Goal: Task Accomplishment & Management: Manage account settings

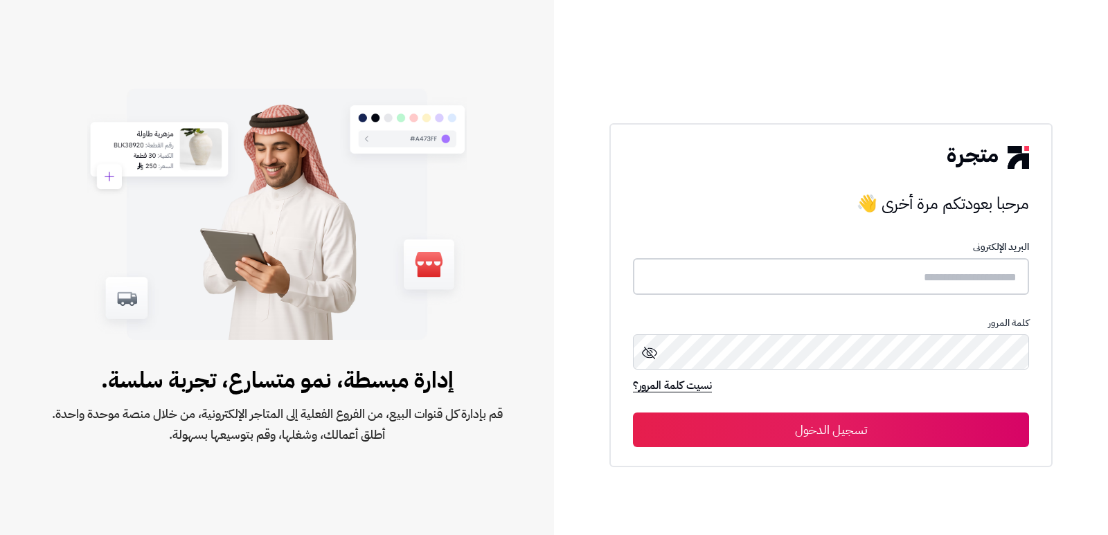
click at [921, 274] on input "text" at bounding box center [831, 276] width 396 height 37
type input "****"
click at [633, 413] on button "تسجيل الدخول" at bounding box center [831, 430] width 396 height 35
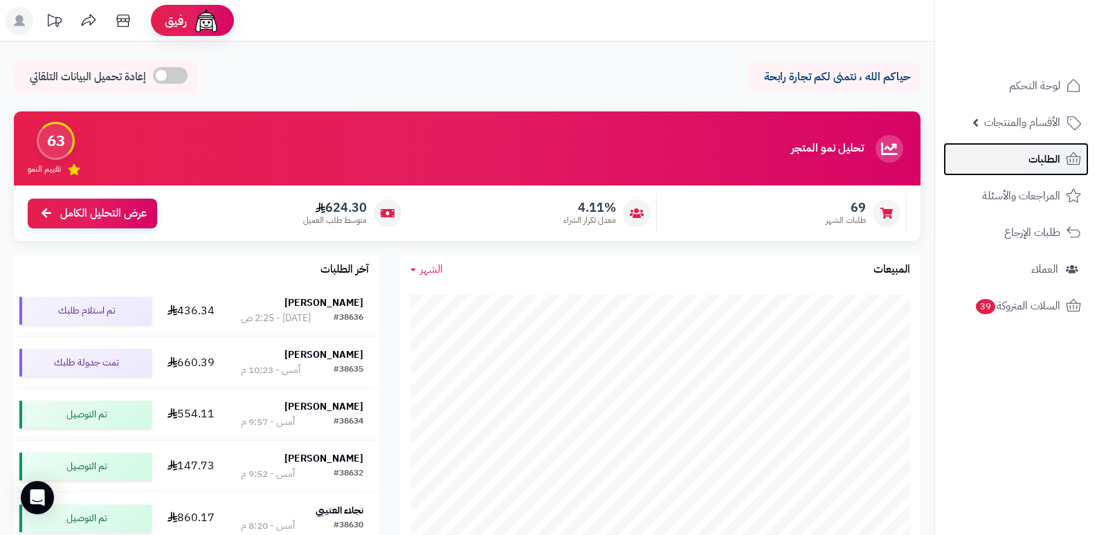
click at [1021, 158] on link "الطلبات" at bounding box center [1015, 159] width 145 height 33
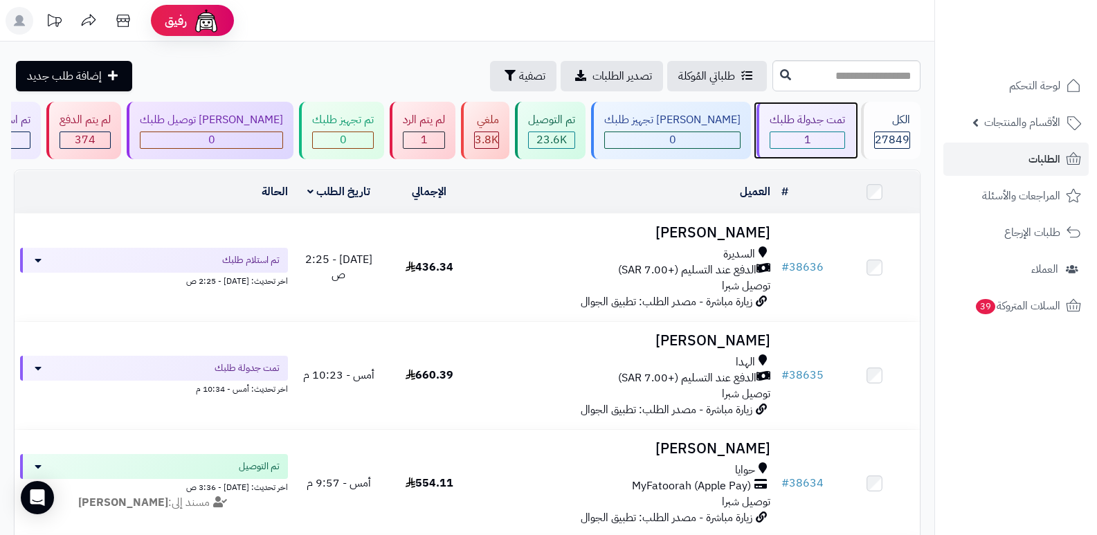
click at [791, 138] on div "1" at bounding box center [807, 140] width 74 height 16
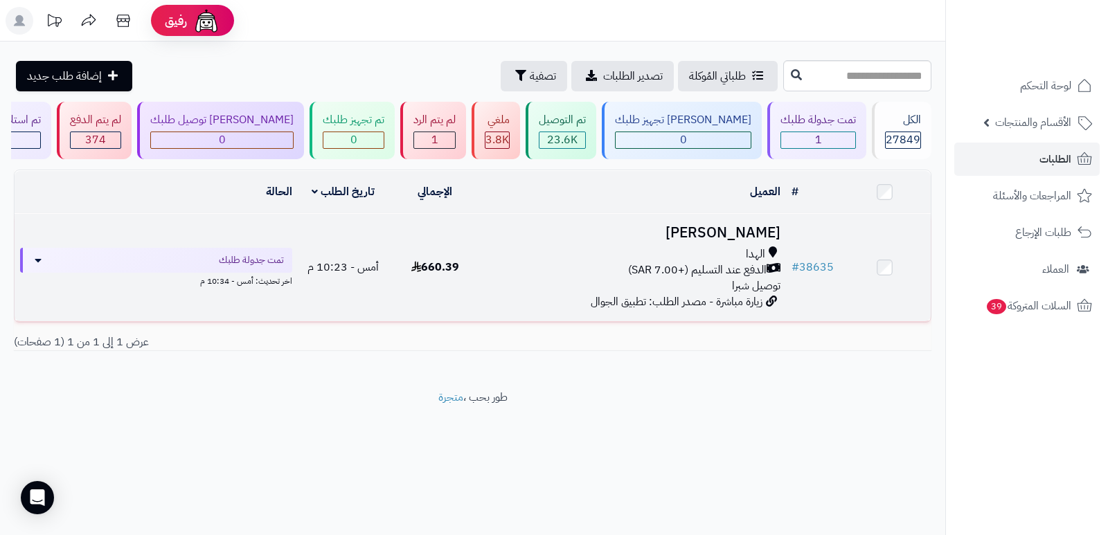
click at [760, 231] on h3 "[PERSON_NAME]" at bounding box center [633, 233] width 294 height 16
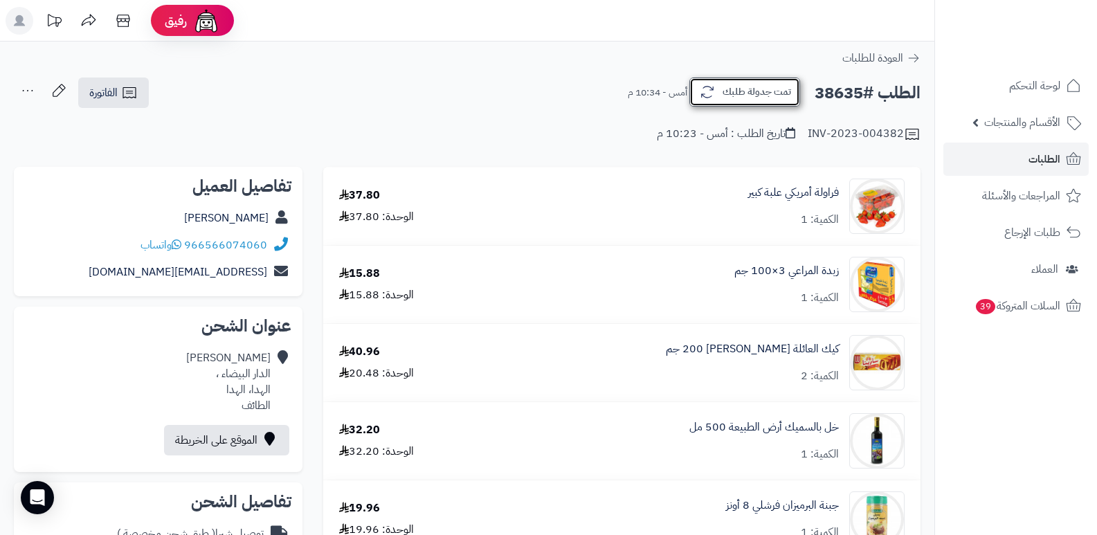
click at [744, 84] on button "تمت جدولة طلبك" at bounding box center [744, 92] width 111 height 29
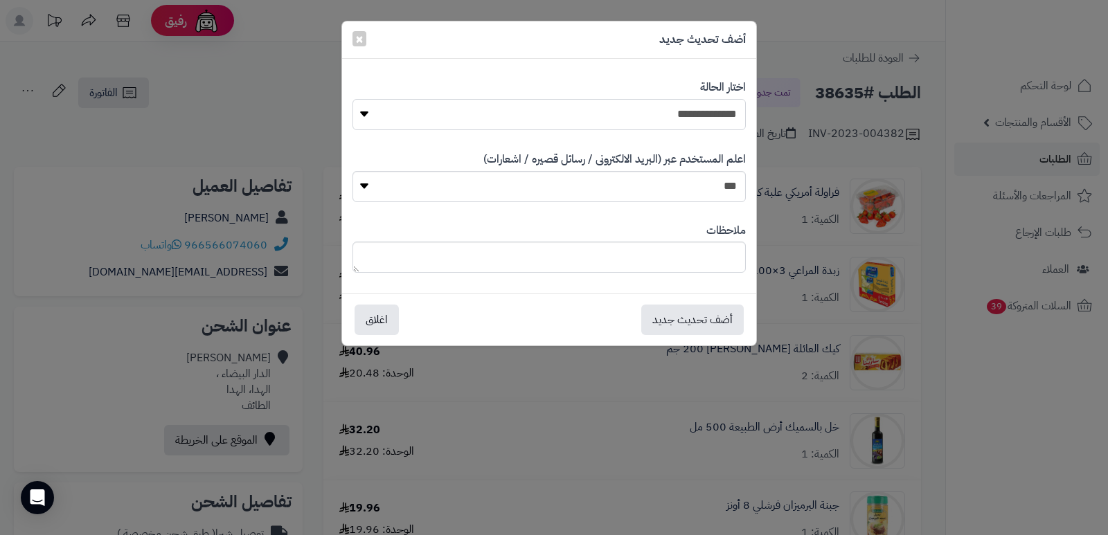
click at [711, 112] on select "**********" at bounding box center [548, 114] width 393 height 31
select select "*"
click at [352, 99] on select "**********" at bounding box center [548, 114] width 393 height 31
click at [679, 255] on textarea at bounding box center [548, 257] width 393 height 31
type textarea "*"
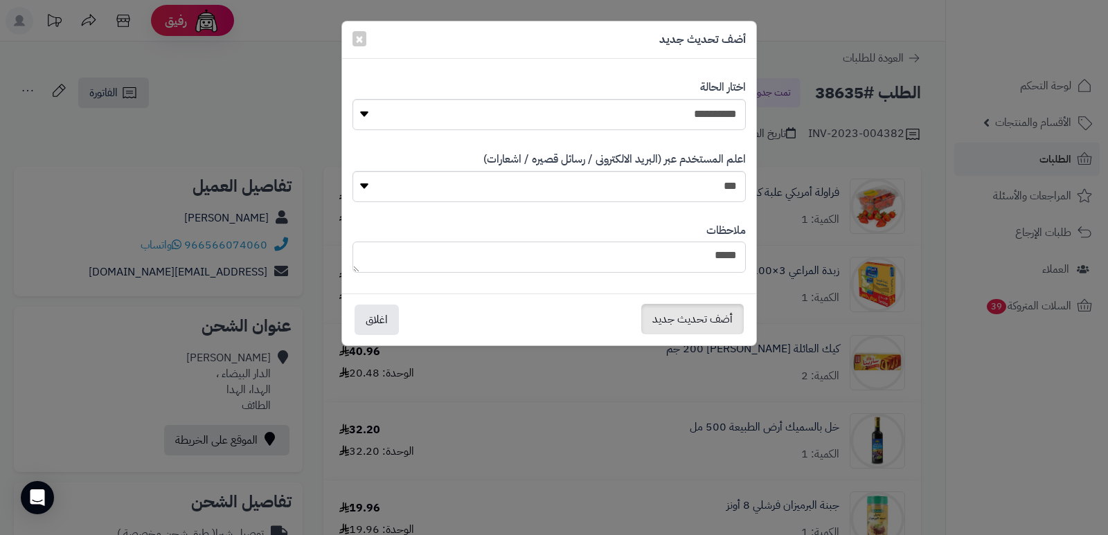
type textarea "****"
click at [692, 313] on button "أضف تحديث جديد" at bounding box center [692, 319] width 102 height 30
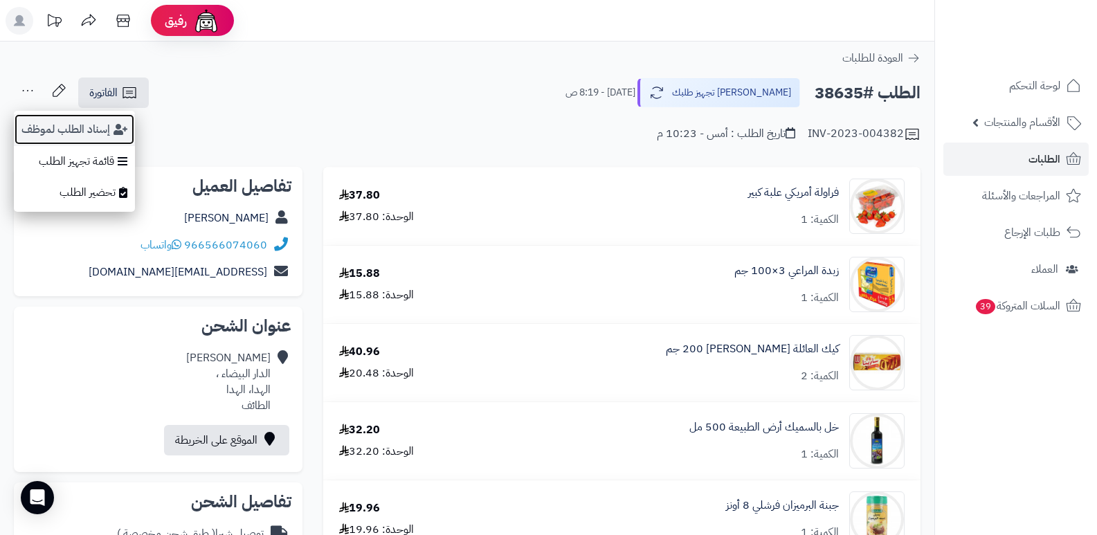
click at [59, 132] on button "إسناد الطلب لموظف" at bounding box center [74, 130] width 121 height 32
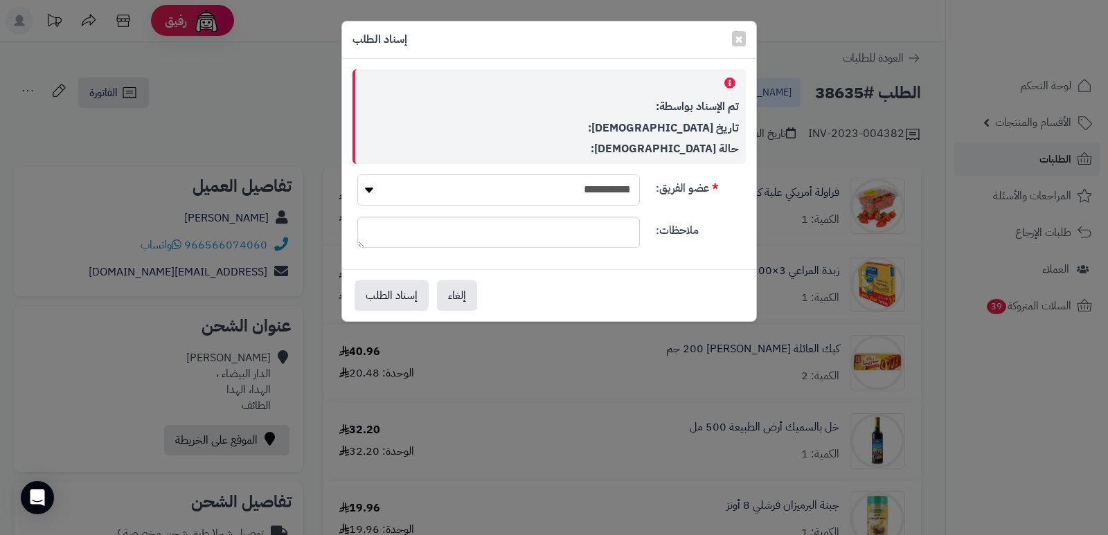
click at [575, 183] on select "**********" at bounding box center [498, 189] width 282 height 31
select select "**"
click at [357, 174] on select "**********" at bounding box center [498, 189] width 282 height 31
click at [376, 296] on button "إسناد الطلب" at bounding box center [391, 295] width 74 height 30
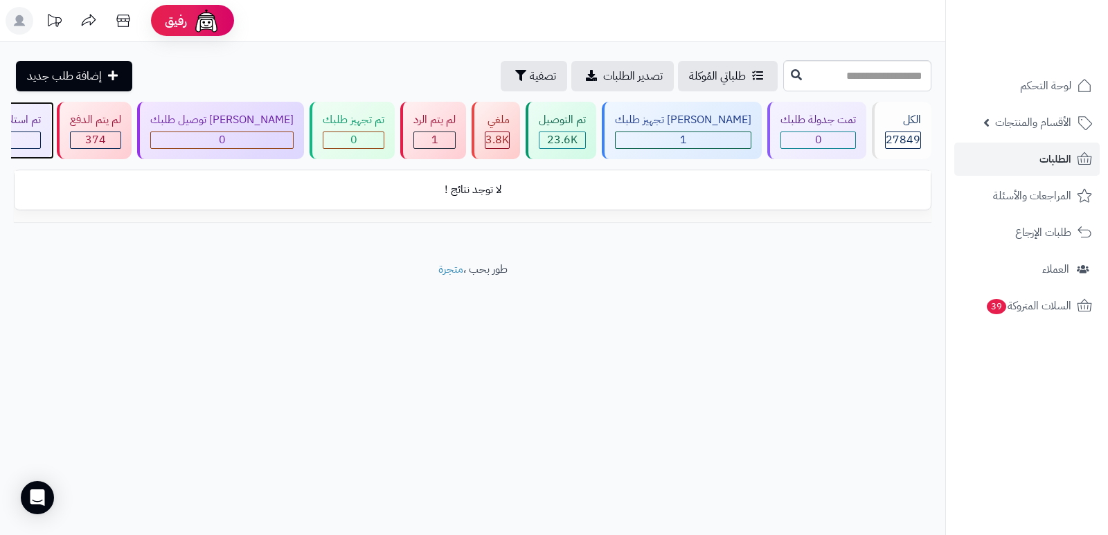
click at [48, 128] on div "تم استلام طلبك 1" at bounding box center [6, 130] width 91 height 57
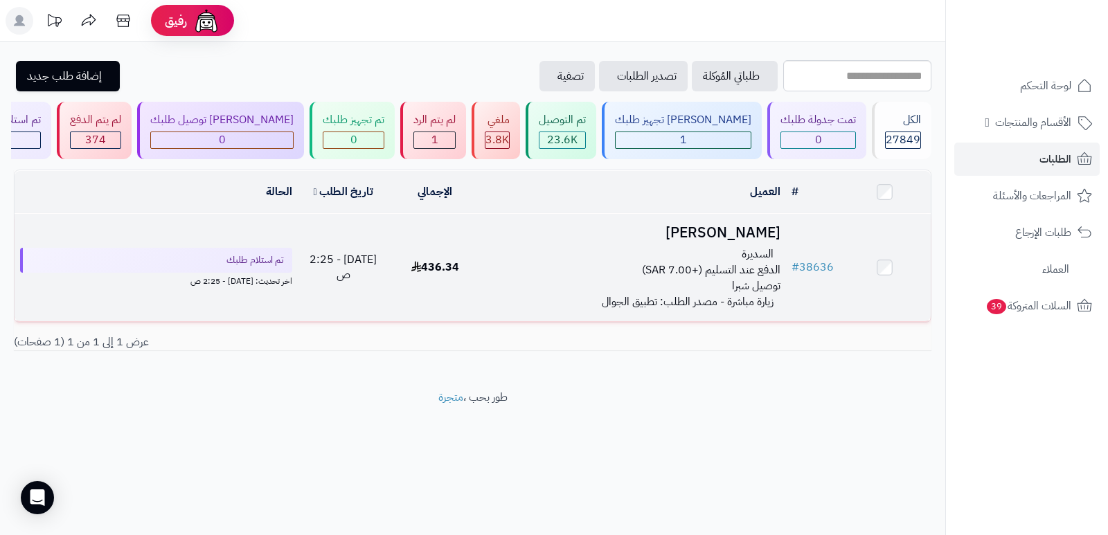
click at [746, 226] on h3 "محمد العتيبي" at bounding box center [633, 233] width 294 height 16
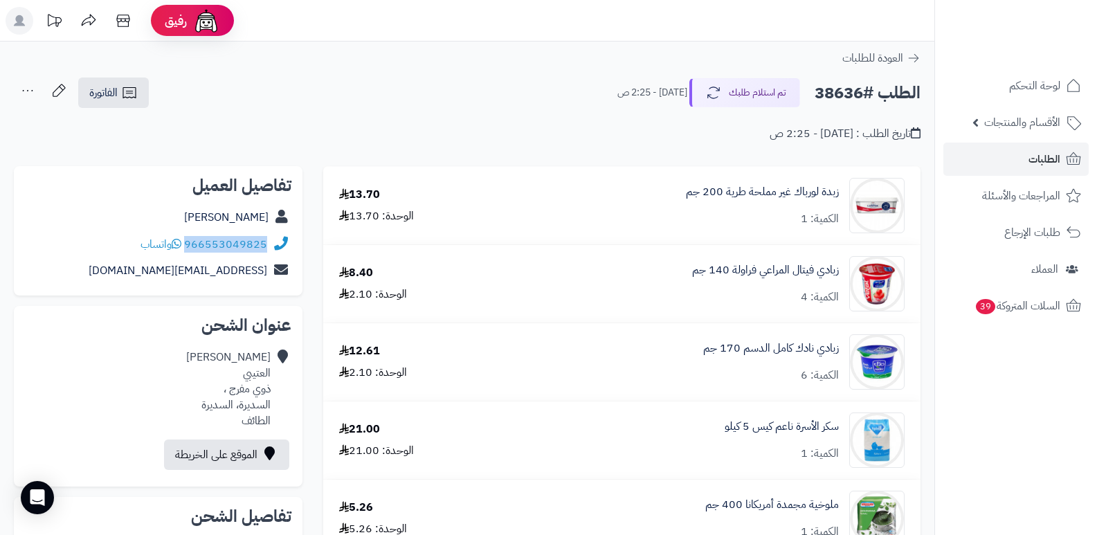
drag, startPoint x: 186, startPoint y: 246, endPoint x: 289, endPoint y: 255, distance: 103.5
click at [289, 255] on div "966553049825 واتساب" at bounding box center [158, 244] width 267 height 27
copy div "966553049825"
click at [753, 84] on button "تم استلام طلبك" at bounding box center [744, 92] width 111 height 29
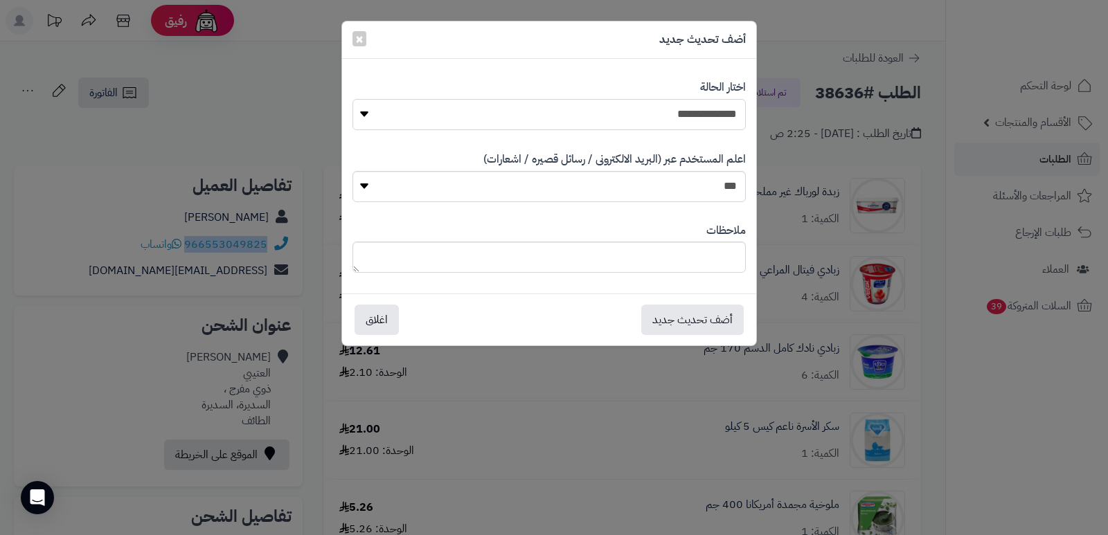
click at [707, 115] on select "**********" at bounding box center [548, 114] width 393 height 31
select select "*"
click at [352, 99] on select "**********" at bounding box center [548, 114] width 393 height 31
click at [729, 262] on textarea at bounding box center [548, 257] width 393 height 31
type textarea "****"
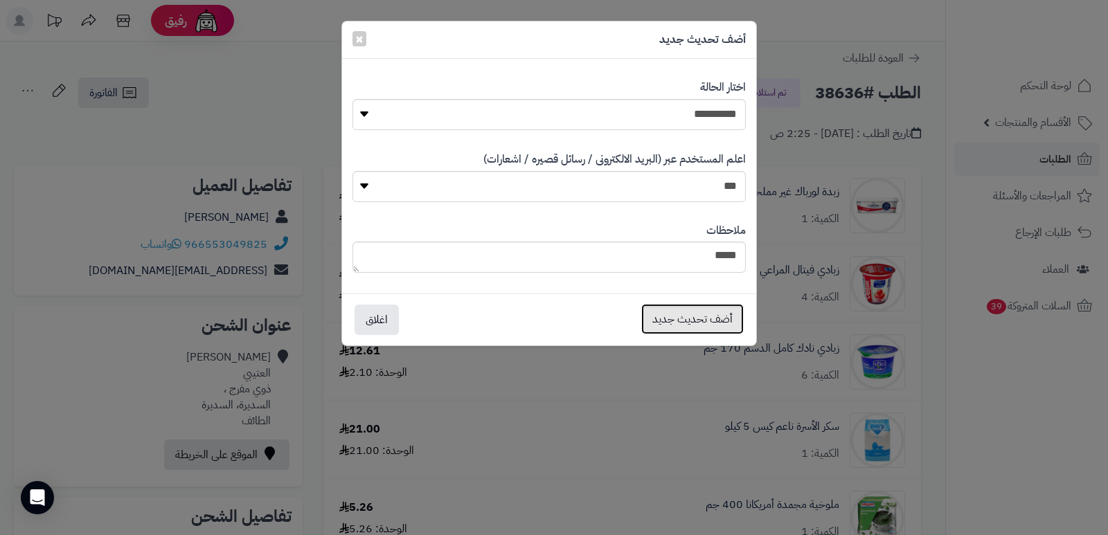
click at [709, 327] on button "أضف تحديث جديد" at bounding box center [692, 319] width 102 height 30
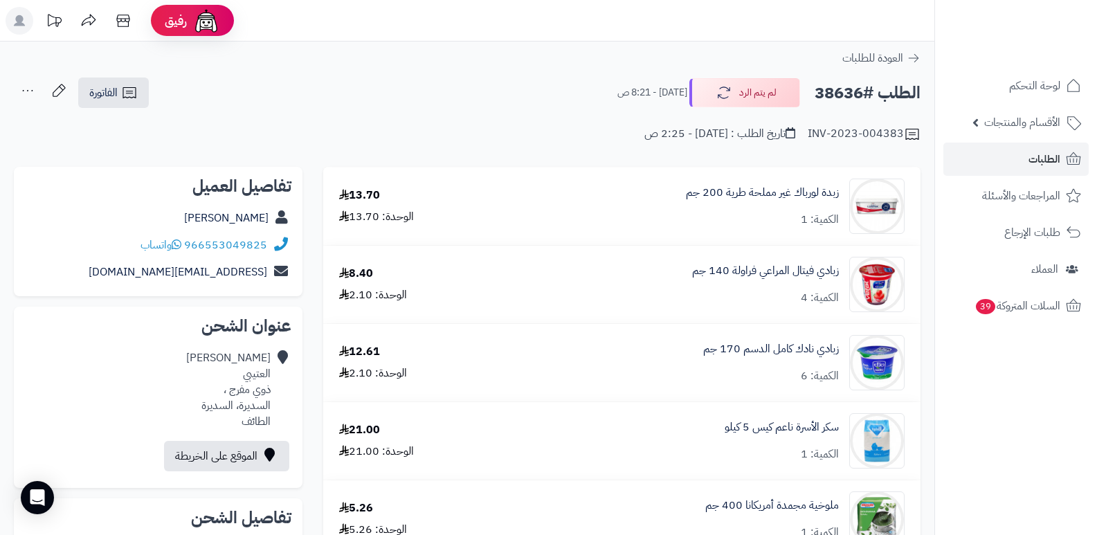
click at [232, 228] on div "محمد العتيبي" at bounding box center [158, 218] width 267 height 27
click at [240, 222] on link "محمد العتيبي" at bounding box center [226, 218] width 84 height 17
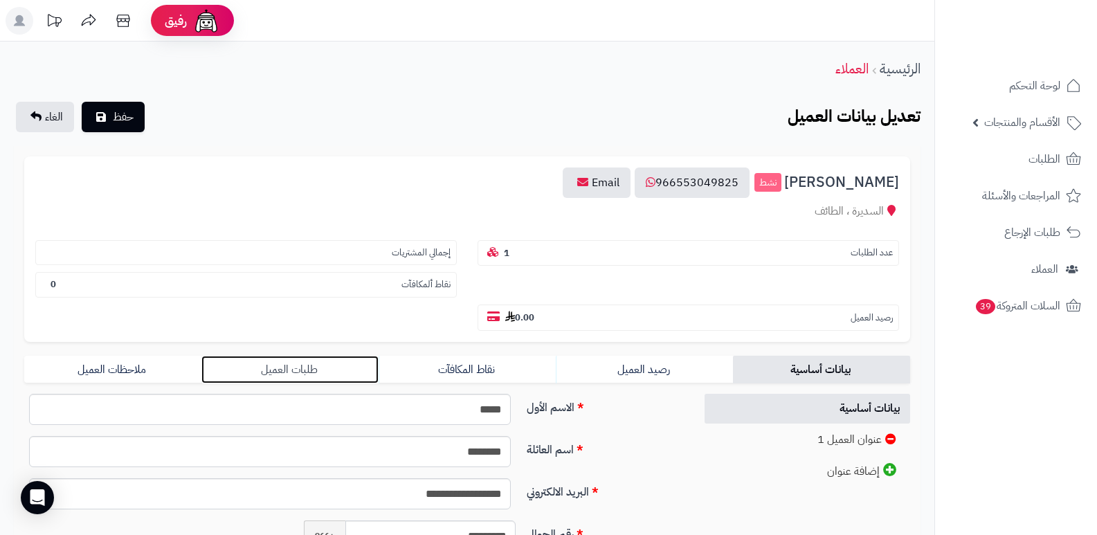
click at [290, 367] on link "طلبات العميل" at bounding box center [289, 370] width 177 height 28
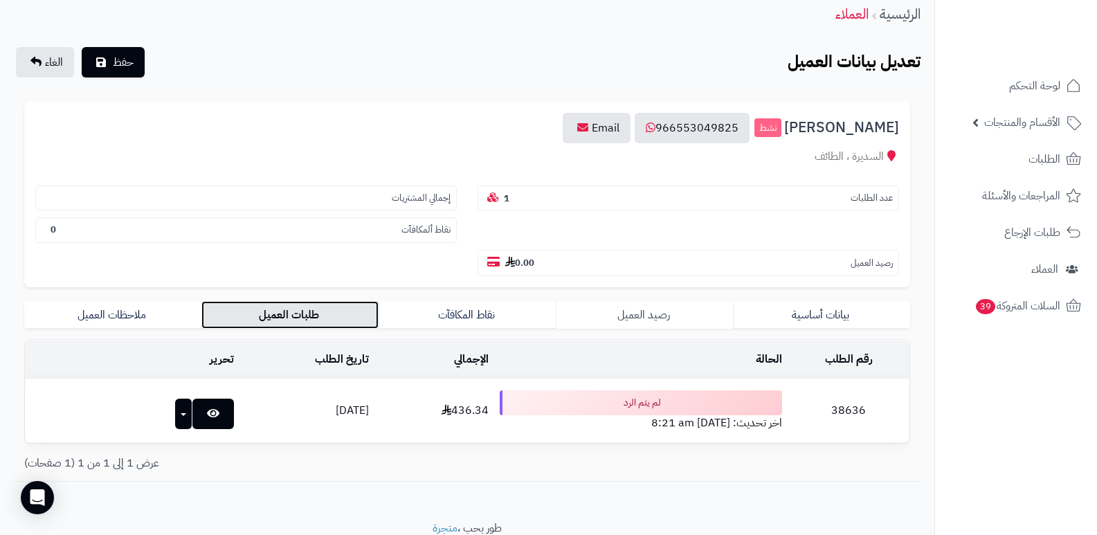
scroll to position [109, 0]
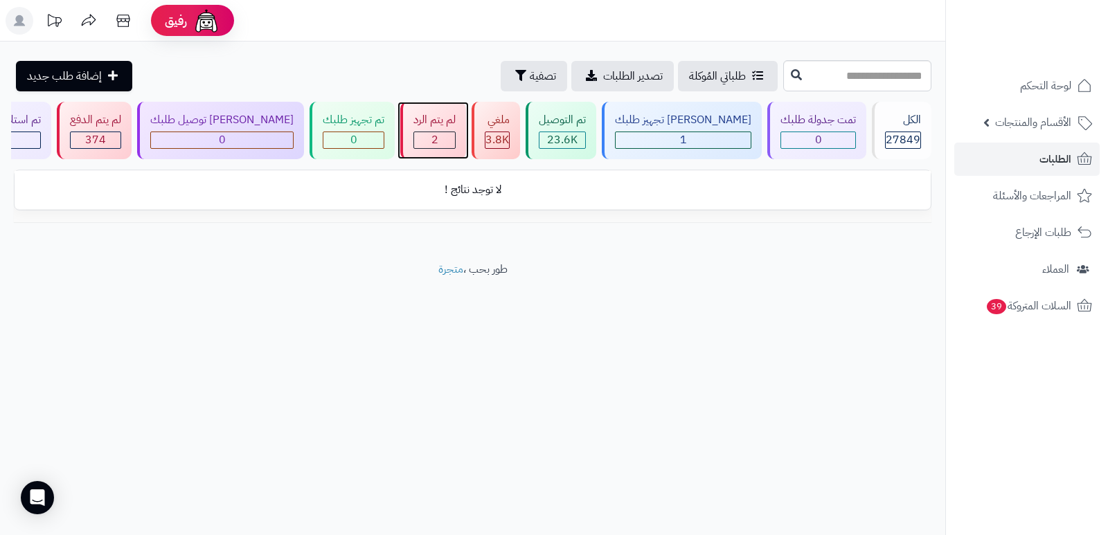
click at [455, 126] on div "لم يتم الرد" at bounding box center [434, 120] width 42 height 16
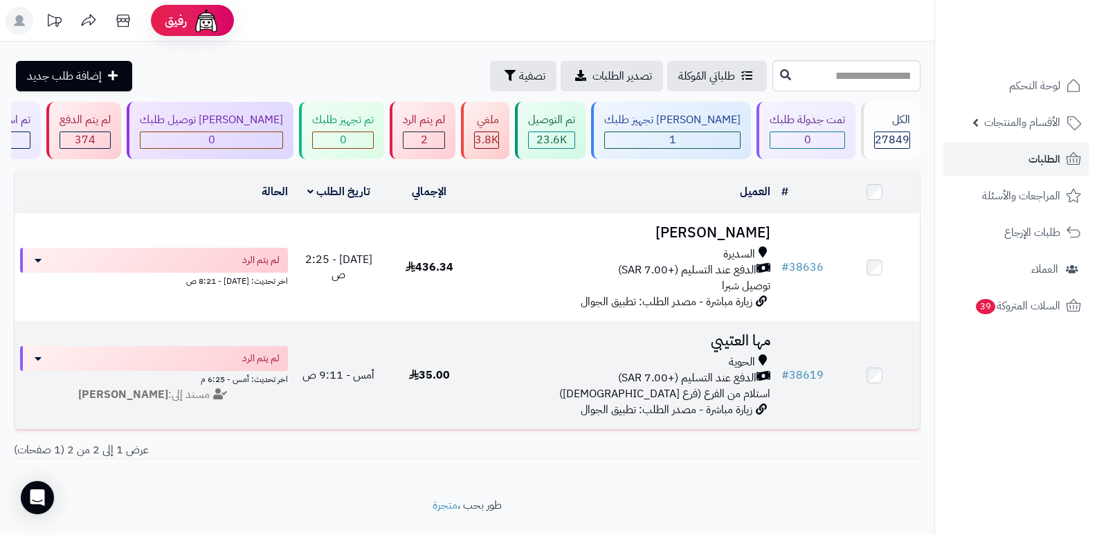
click at [746, 334] on h3 "مها العتيبي" at bounding box center [625, 341] width 291 height 16
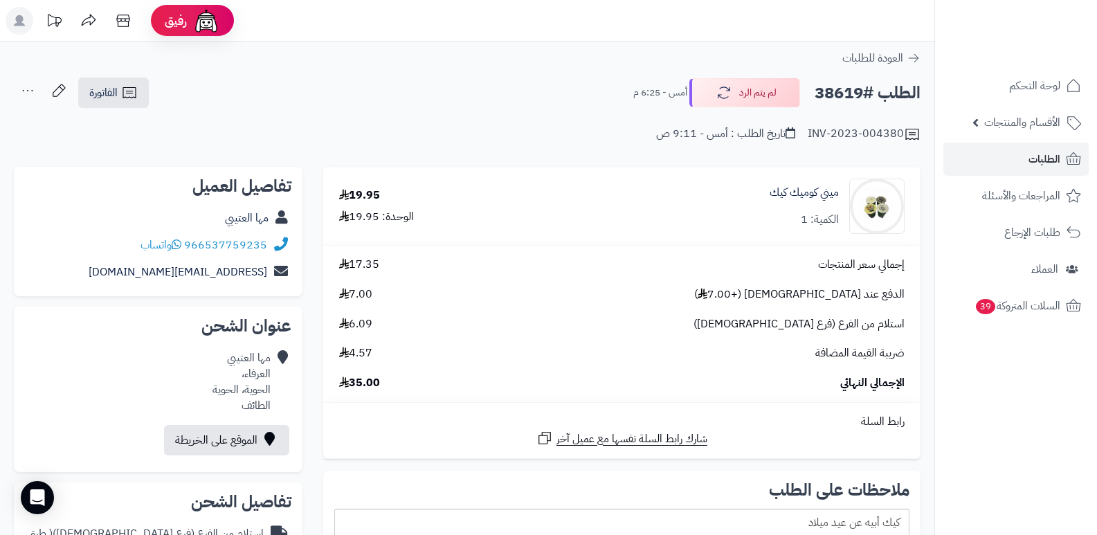
click at [725, 108] on div "الطلب #38619 لم يتم الرد أمس - 6:25 م الفاتورة طباعة الفاتورة إرسال الفاتورة إل…" at bounding box center [467, 93] width 907 height 33
click at [737, 90] on button "لم يتم الرد" at bounding box center [744, 92] width 111 height 29
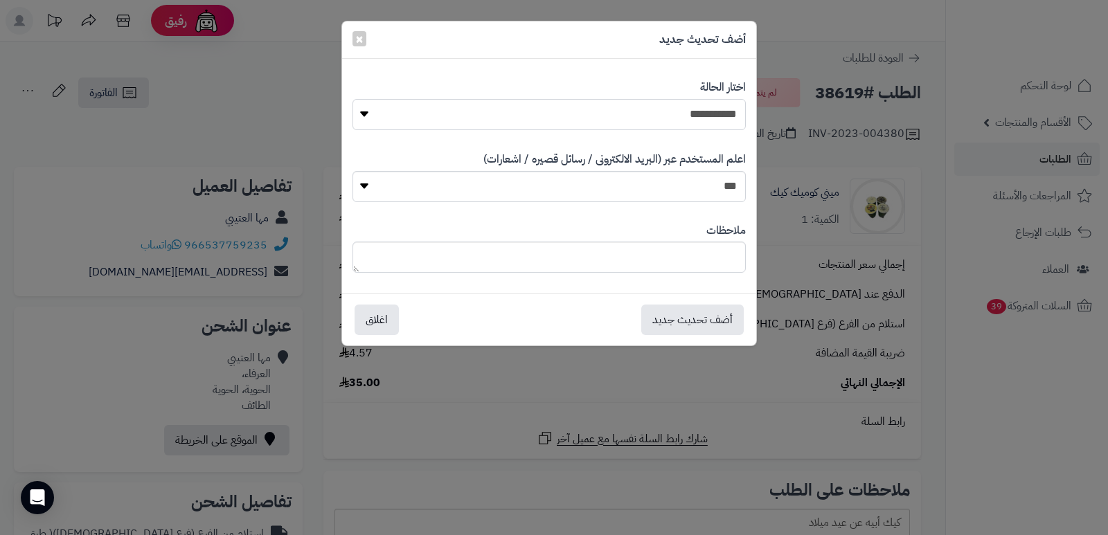
click at [685, 116] on select "**********" at bounding box center [548, 114] width 393 height 31
click at [352, 99] on select "**********" at bounding box center [548, 114] width 393 height 31
click at [669, 318] on button "أضف تحديث جديد" at bounding box center [692, 319] width 102 height 30
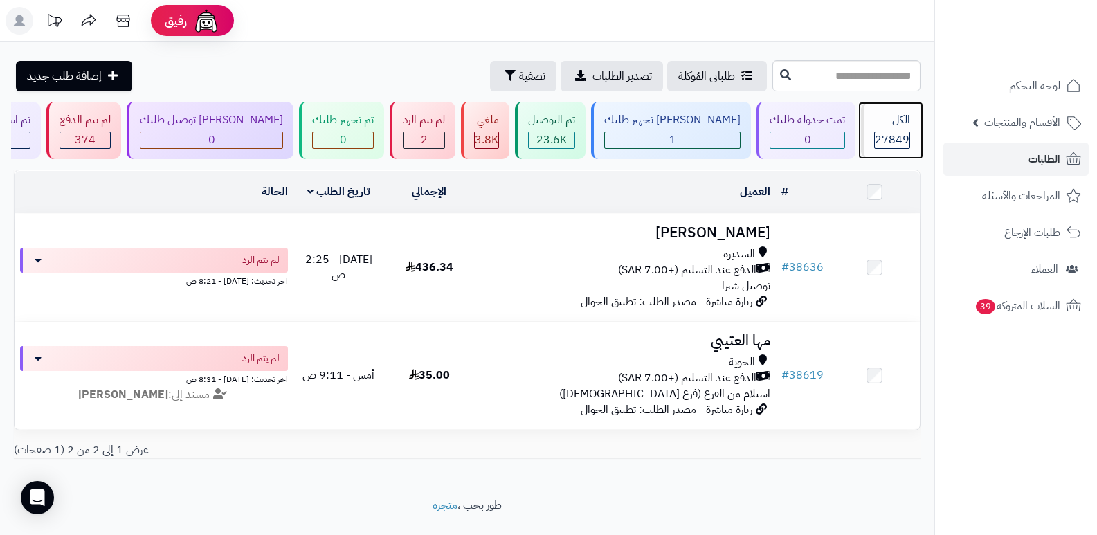
click at [896, 129] on div "الكل 27849" at bounding box center [891, 130] width 60 height 57
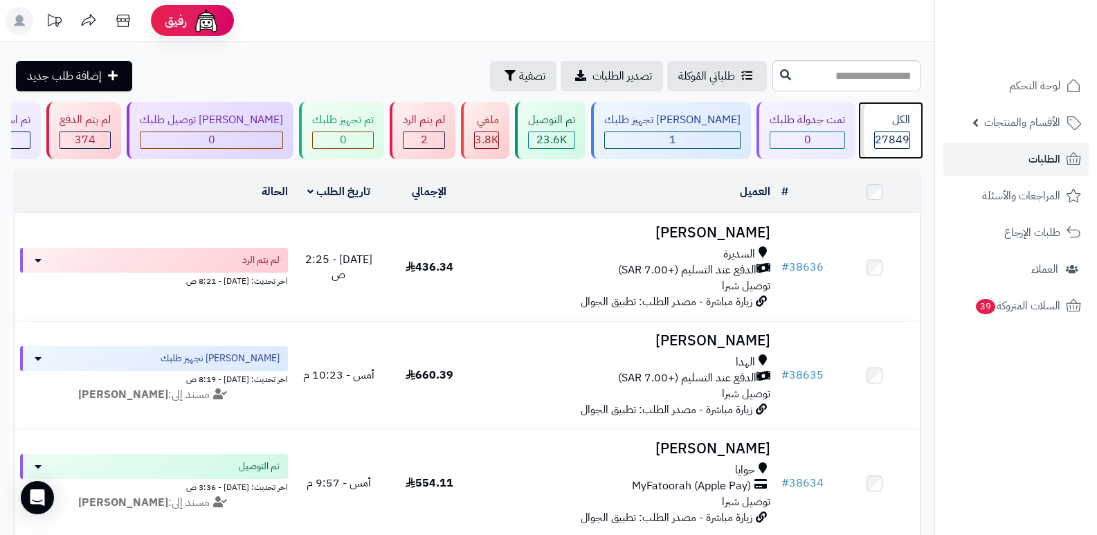
click at [880, 122] on div "الكل" at bounding box center [892, 120] width 36 height 16
click at [906, 132] on span "27849" at bounding box center [892, 140] width 35 height 17
click at [892, 114] on div "الكل" at bounding box center [892, 120] width 36 height 16
click at [875, 132] on div "27849" at bounding box center [892, 140] width 35 height 16
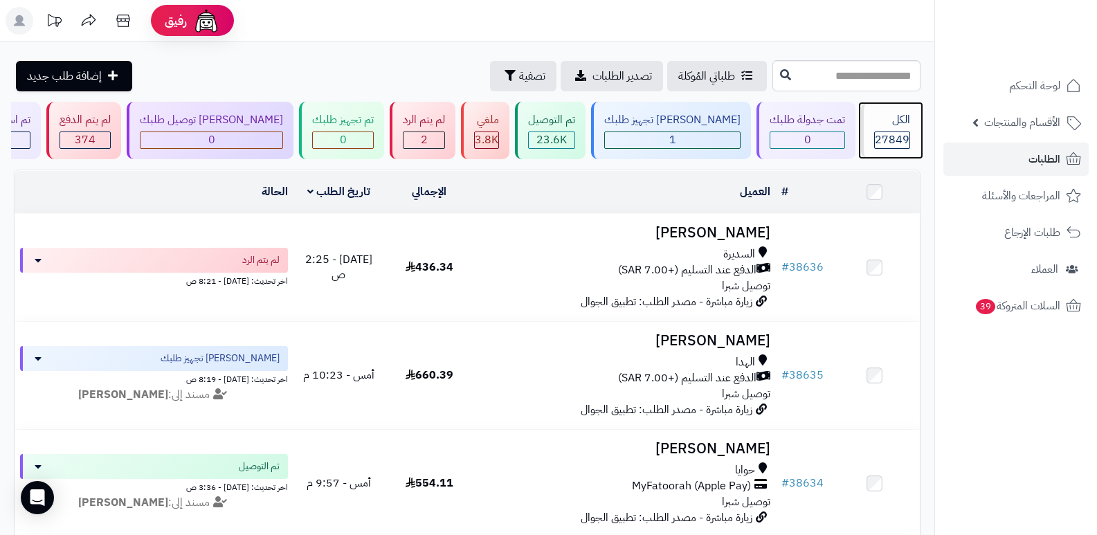
click at [897, 138] on span "27849" at bounding box center [892, 140] width 35 height 17
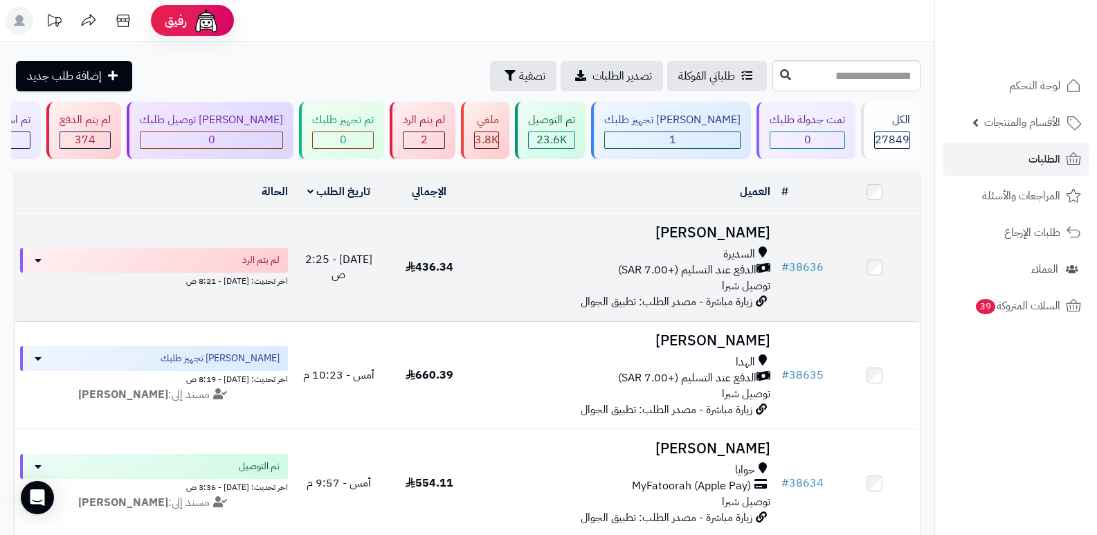
click at [744, 237] on h3 "[PERSON_NAME]" at bounding box center [625, 233] width 291 height 16
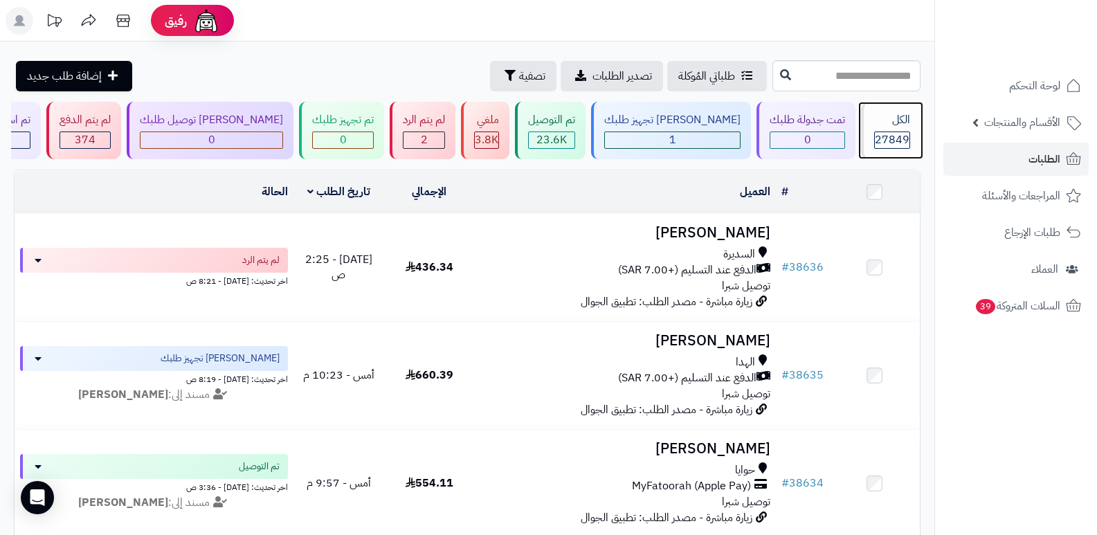
click at [887, 125] on div "الكل" at bounding box center [892, 120] width 36 height 16
click at [890, 130] on div "الكل 27849" at bounding box center [891, 130] width 60 height 57
click at [883, 141] on span "27849" at bounding box center [892, 140] width 35 height 17
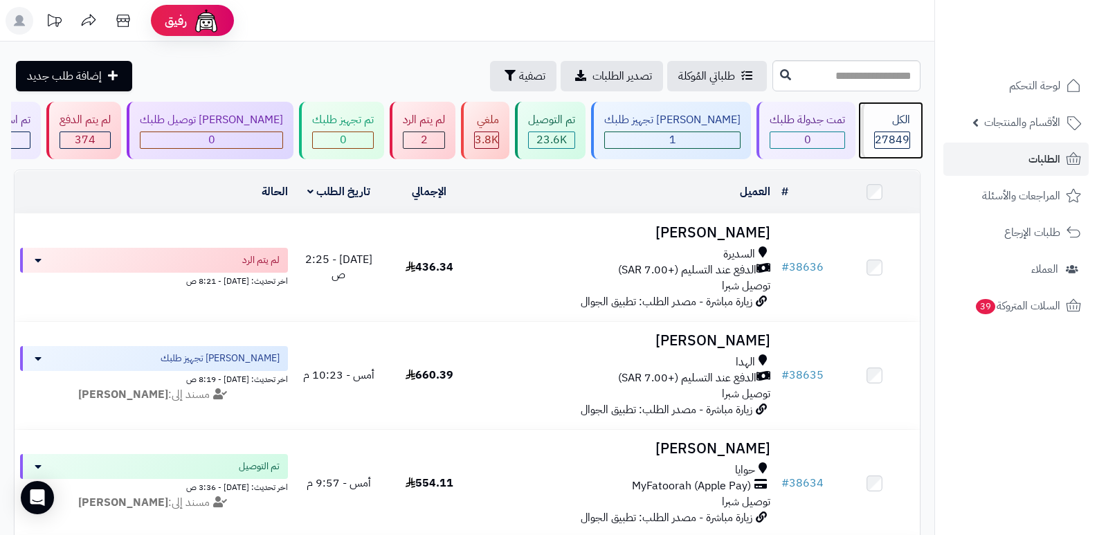
click at [892, 123] on div "الكل" at bounding box center [892, 120] width 36 height 16
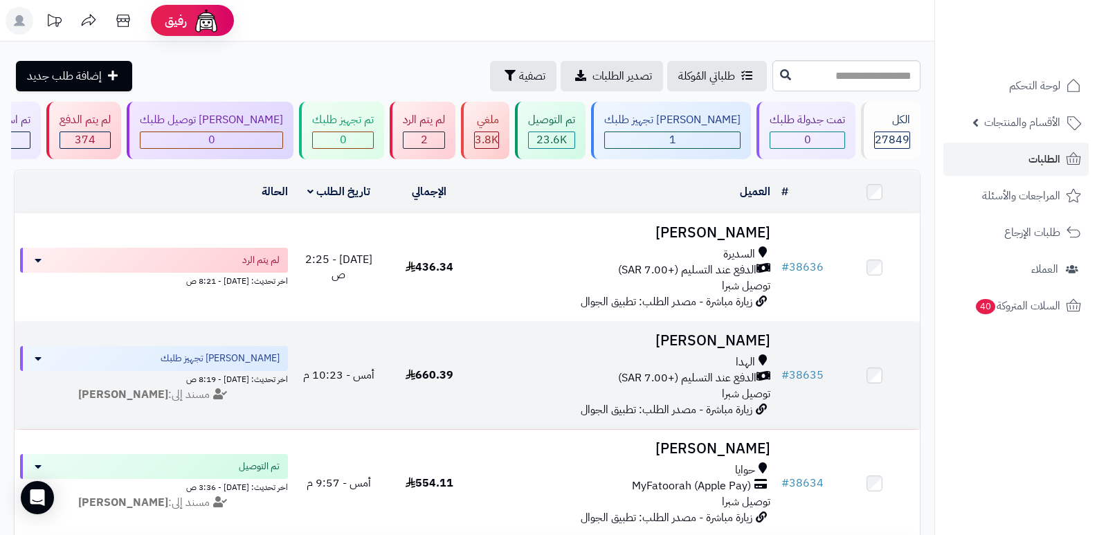
click at [716, 344] on h3 "[PERSON_NAME]" at bounding box center [625, 341] width 291 height 16
click at [724, 344] on h3 "[PERSON_NAME]" at bounding box center [625, 341] width 291 height 16
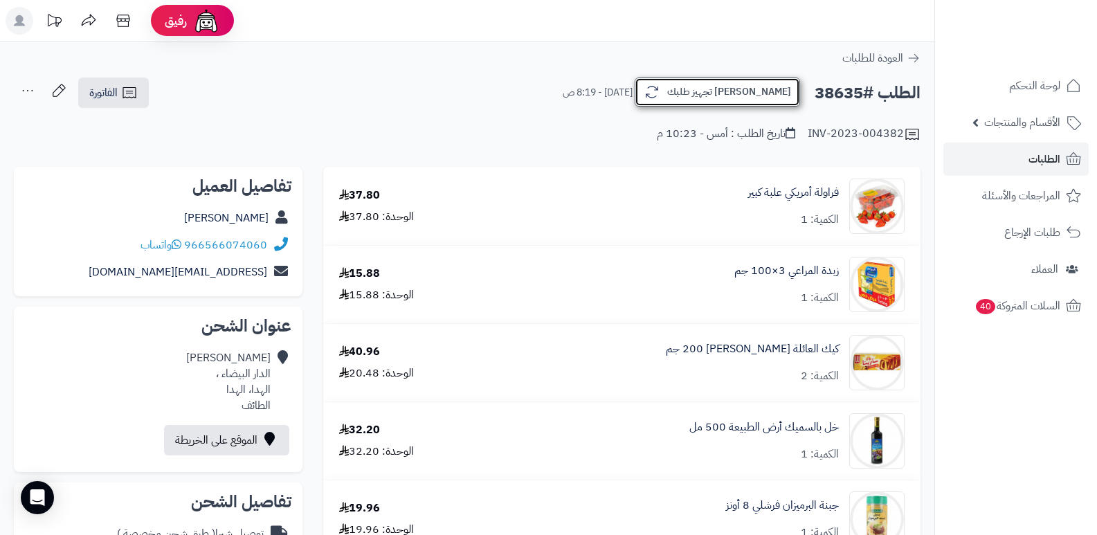
click at [754, 98] on button "[PERSON_NAME] تجهيز طلبك" at bounding box center [717, 92] width 165 height 29
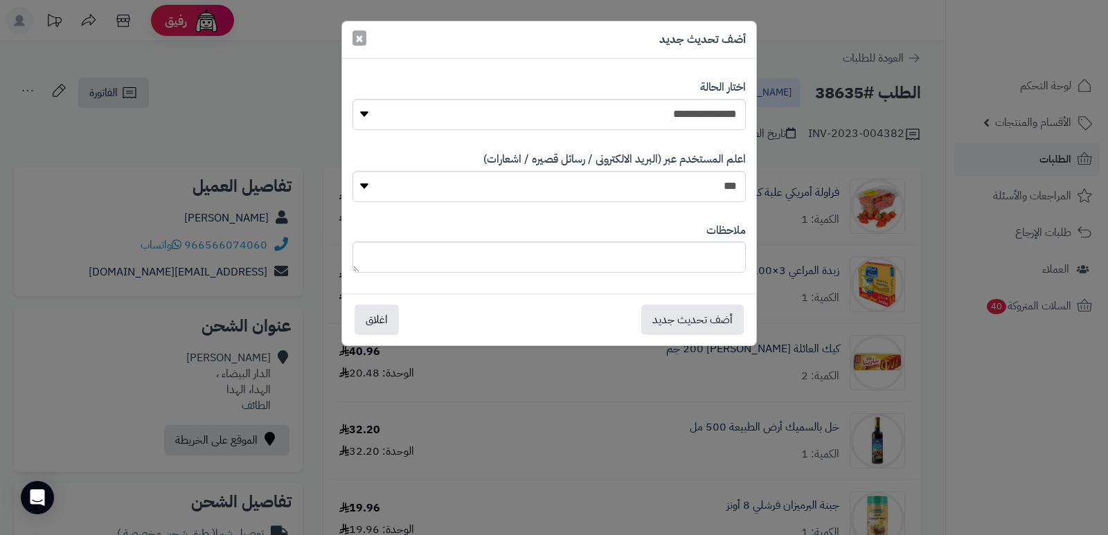
click at [355, 42] on span "×" at bounding box center [359, 38] width 8 height 21
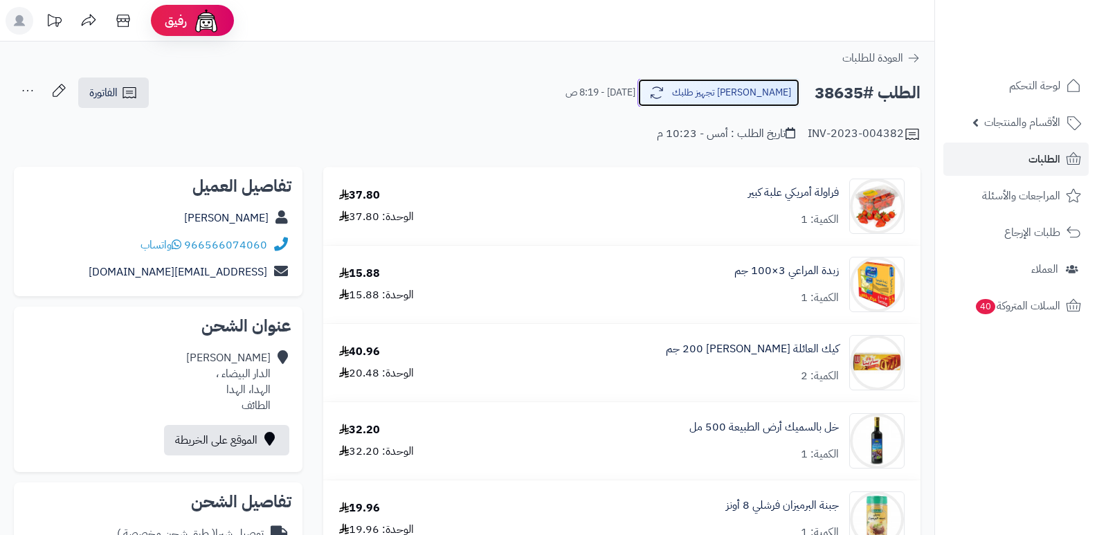
click at [780, 96] on button "[PERSON_NAME] تجهيز طلبك" at bounding box center [719, 92] width 163 height 29
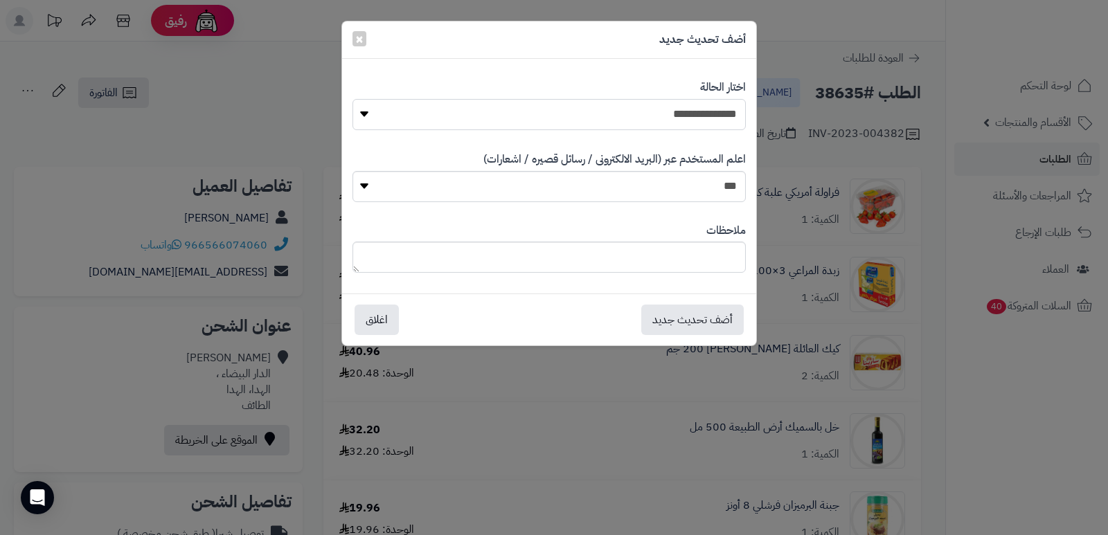
click at [722, 109] on select "**********" at bounding box center [548, 114] width 393 height 31
select select "*"
click at [352, 99] on select "**********" at bounding box center [548, 114] width 393 height 31
click at [715, 321] on button "أضف تحديث جديد" at bounding box center [692, 319] width 102 height 30
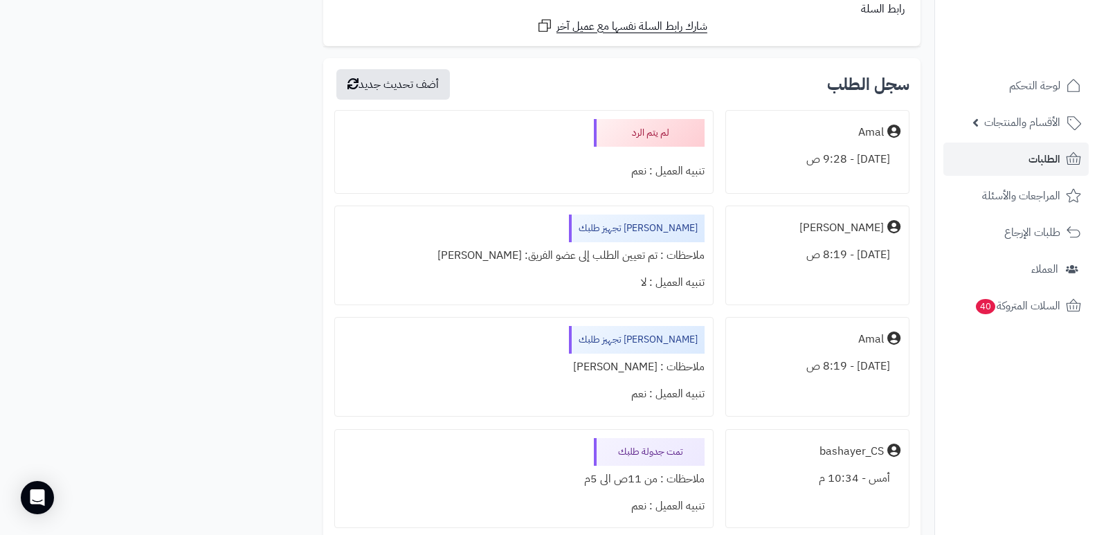
scroll to position [2354, 0]
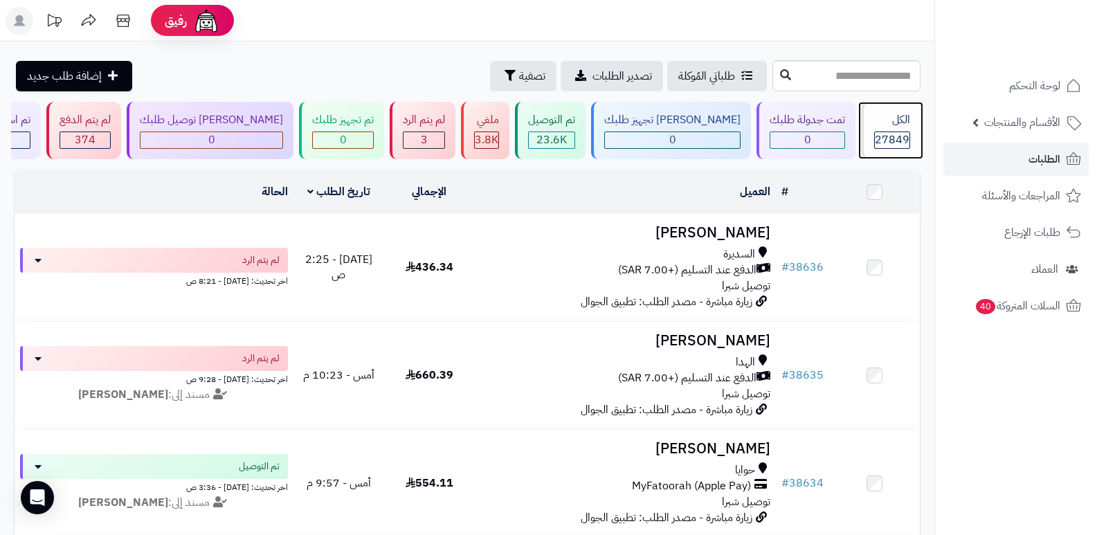
click at [885, 138] on span "27849" at bounding box center [892, 140] width 35 height 17
click at [900, 117] on div "الكل" at bounding box center [892, 120] width 36 height 16
click at [890, 140] on span "27849" at bounding box center [892, 140] width 35 height 17
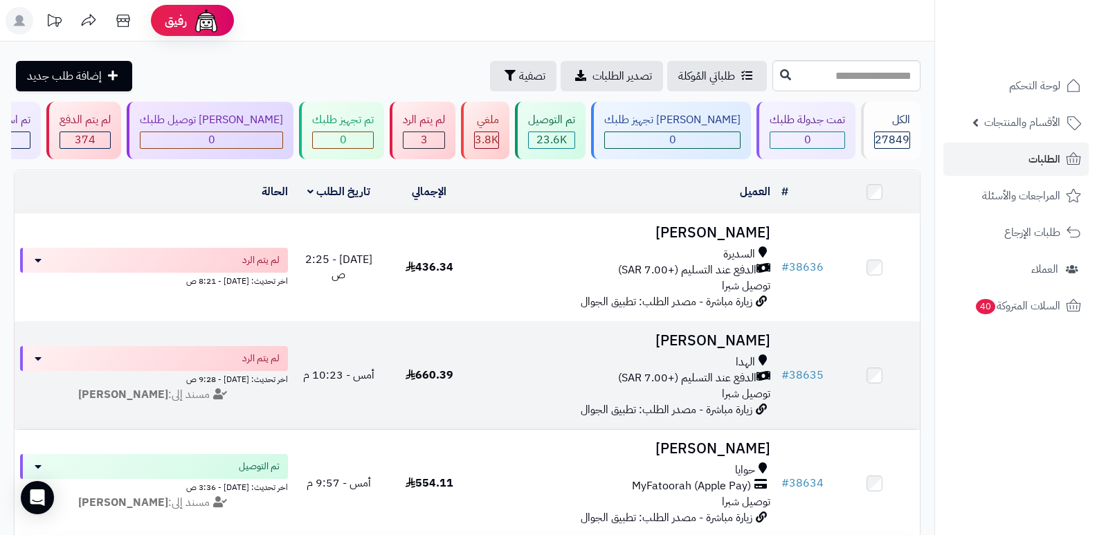
click at [762, 343] on h3 "[PERSON_NAME]" at bounding box center [625, 341] width 291 height 16
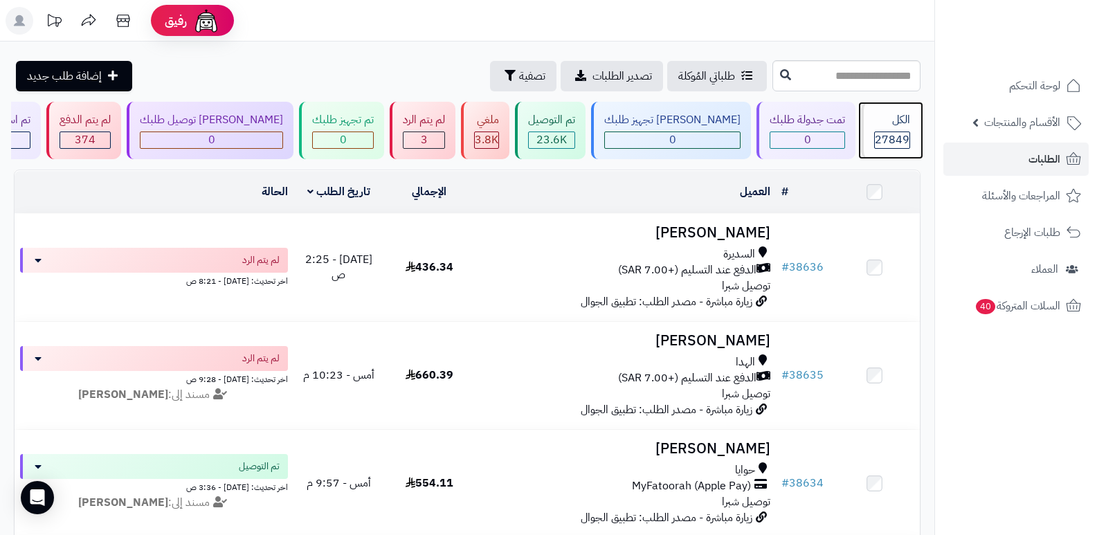
click at [886, 120] on div "الكل" at bounding box center [892, 120] width 36 height 16
click at [892, 118] on div "الكل" at bounding box center [892, 120] width 36 height 16
click at [877, 132] on span "27849" at bounding box center [892, 140] width 35 height 17
click at [732, 20] on header "رفيق ! الطلبات معالجة مكتمل إرجاع المنتجات العملاء المتواجدون الان 28520 عملاء …" at bounding box center [548, 21] width 1097 height 42
click at [896, 134] on span "27849" at bounding box center [892, 140] width 35 height 17
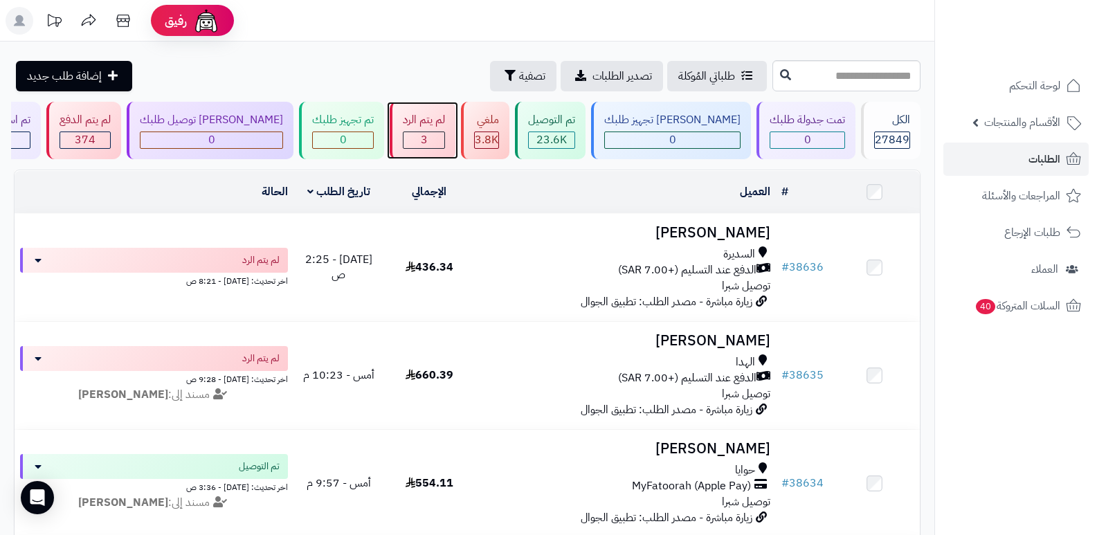
click at [434, 143] on div "3" at bounding box center [424, 140] width 41 height 16
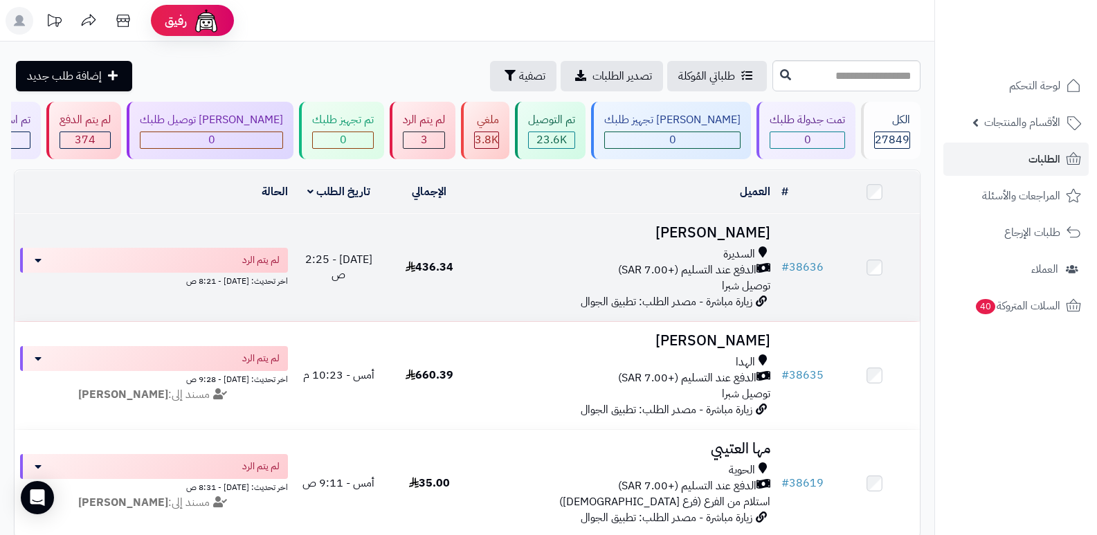
click at [744, 232] on h3 "[PERSON_NAME]" at bounding box center [625, 233] width 291 height 16
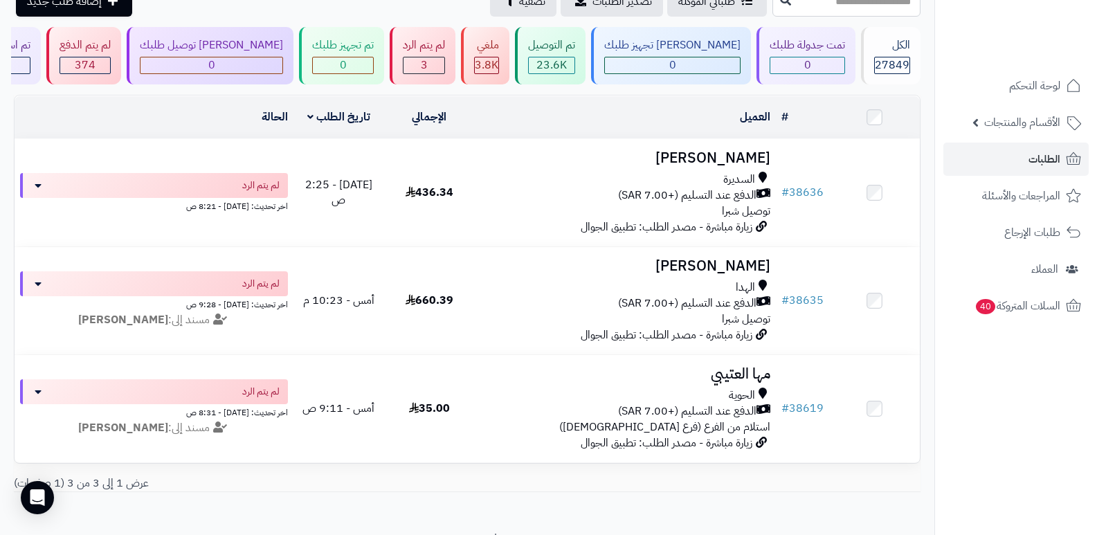
scroll to position [147, 0]
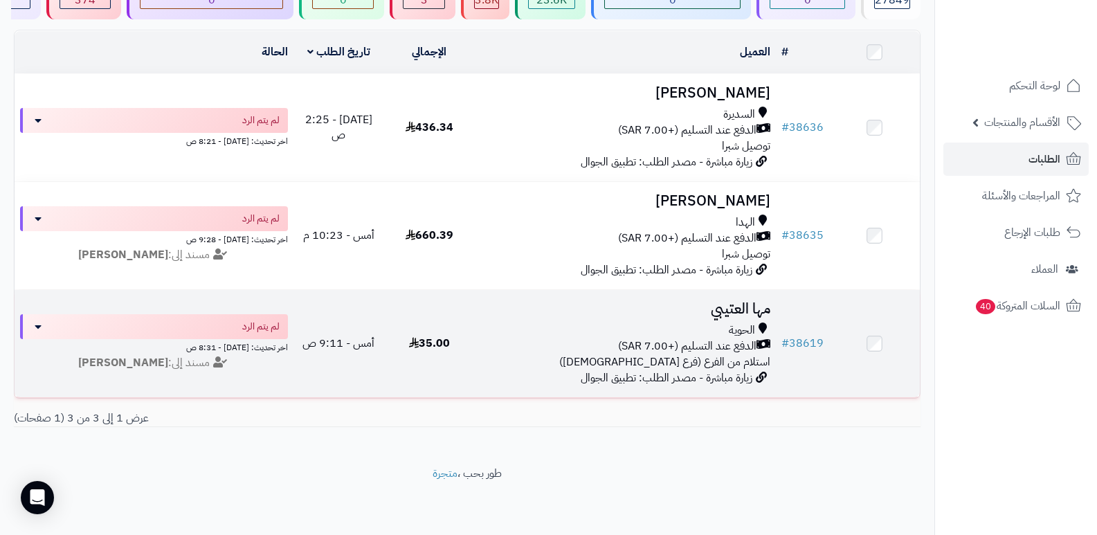
click at [723, 304] on h3 "مها العتيبي" at bounding box center [625, 309] width 291 height 16
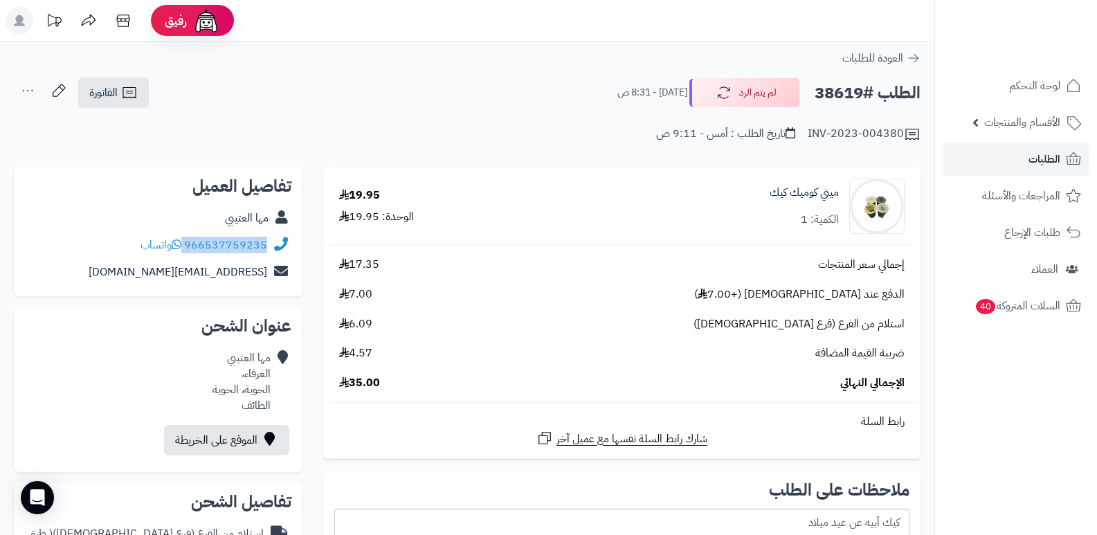
drag, startPoint x: 186, startPoint y: 244, endPoint x: 269, endPoint y: 246, distance: 83.1
click at [269, 246] on div "966537759235 واتساب" at bounding box center [158, 245] width 267 height 27
copy div "966537759235"
click at [730, 94] on button "لم يتم الرد" at bounding box center [744, 92] width 111 height 29
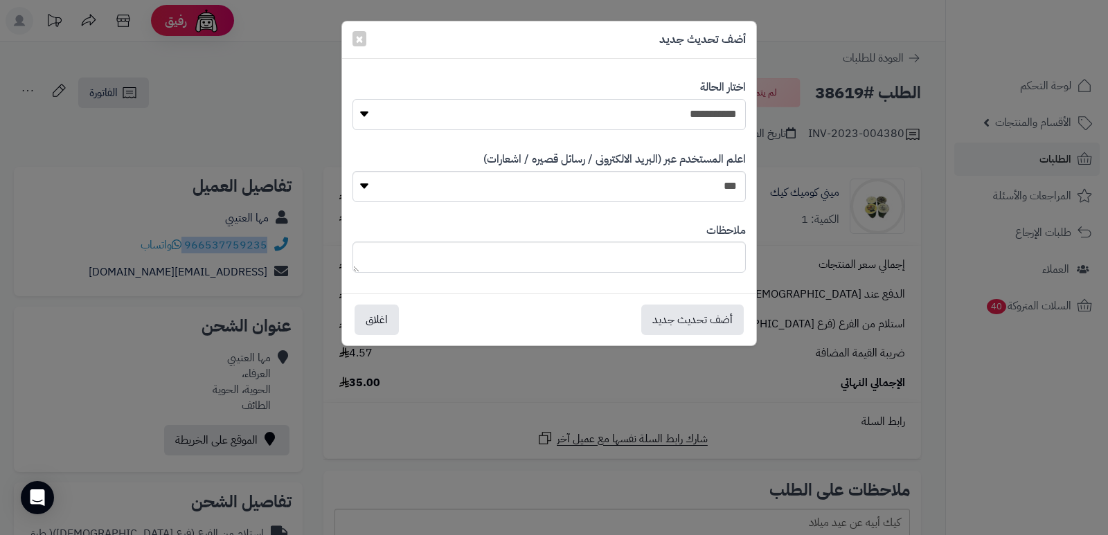
click at [700, 121] on select "**********" at bounding box center [548, 114] width 393 height 31
click at [352, 99] on select "**********" at bounding box center [548, 114] width 393 height 31
click at [696, 325] on button "أضف تحديث جديد" at bounding box center [692, 319] width 102 height 30
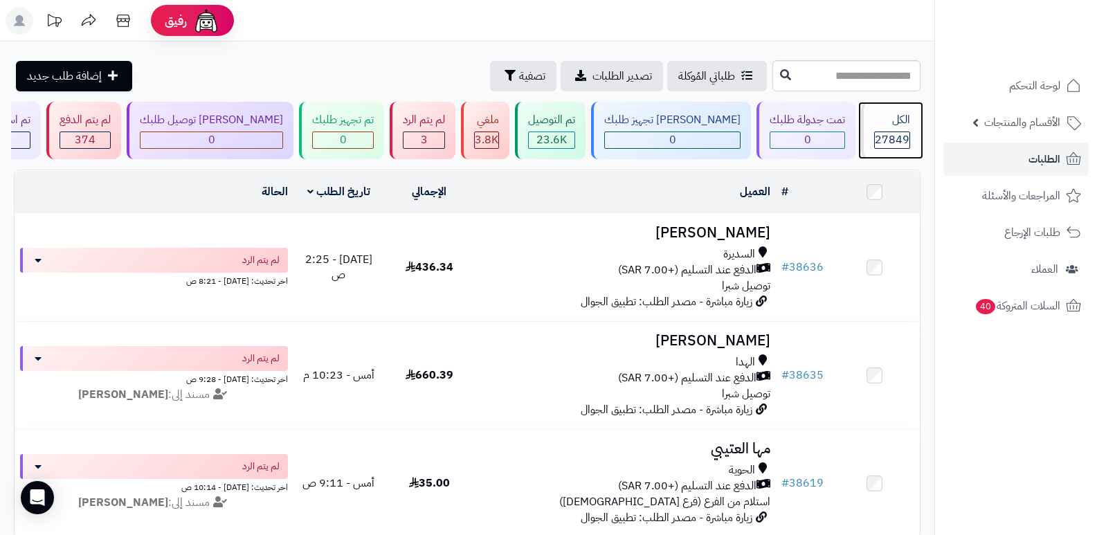
click at [894, 126] on div "الكل" at bounding box center [892, 120] width 36 height 16
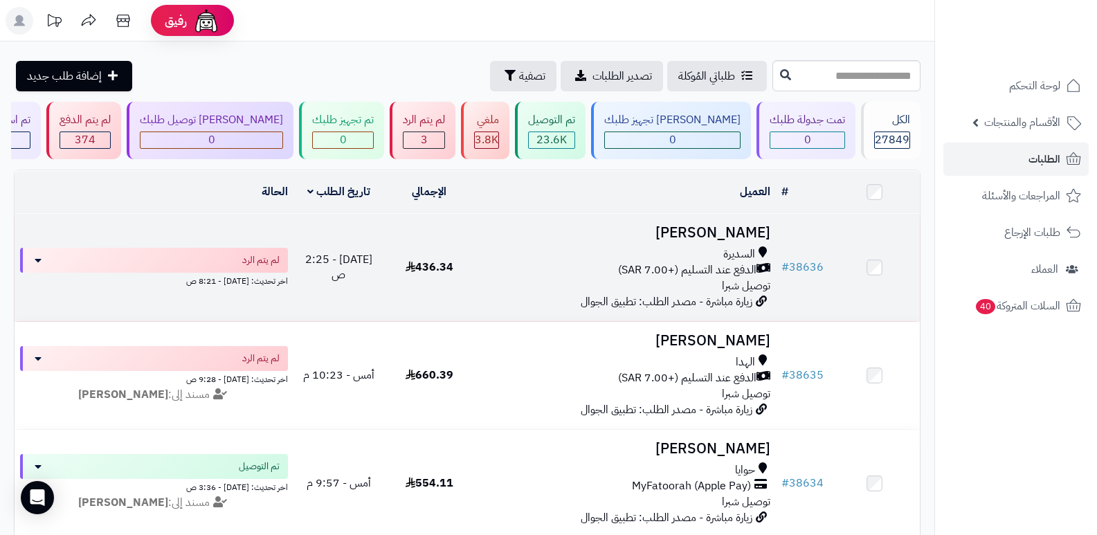
click at [723, 229] on h3 "محمد العتيبي" at bounding box center [625, 233] width 291 height 16
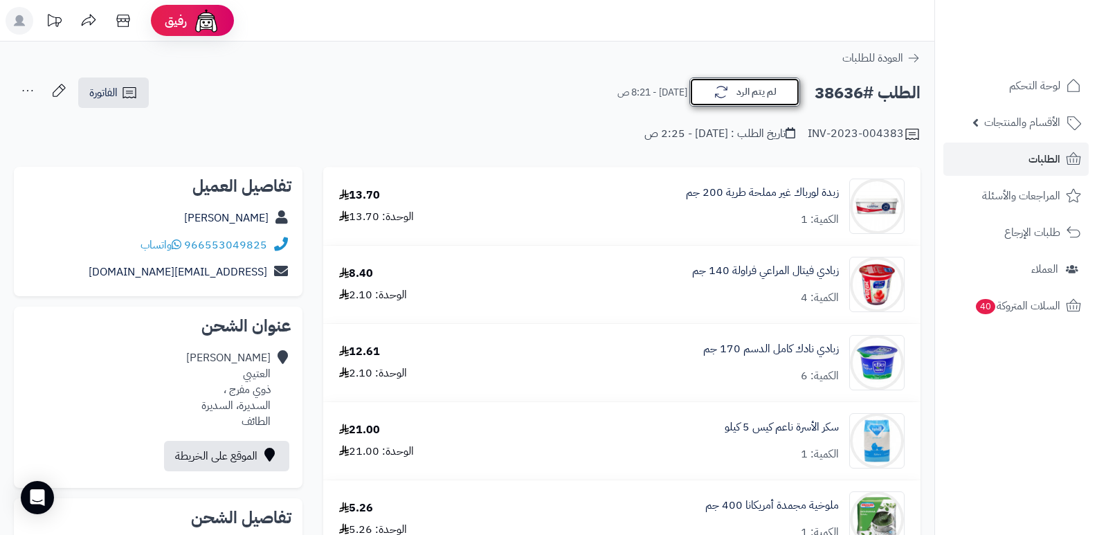
click at [797, 87] on button "لم يتم الرد" at bounding box center [744, 92] width 111 height 29
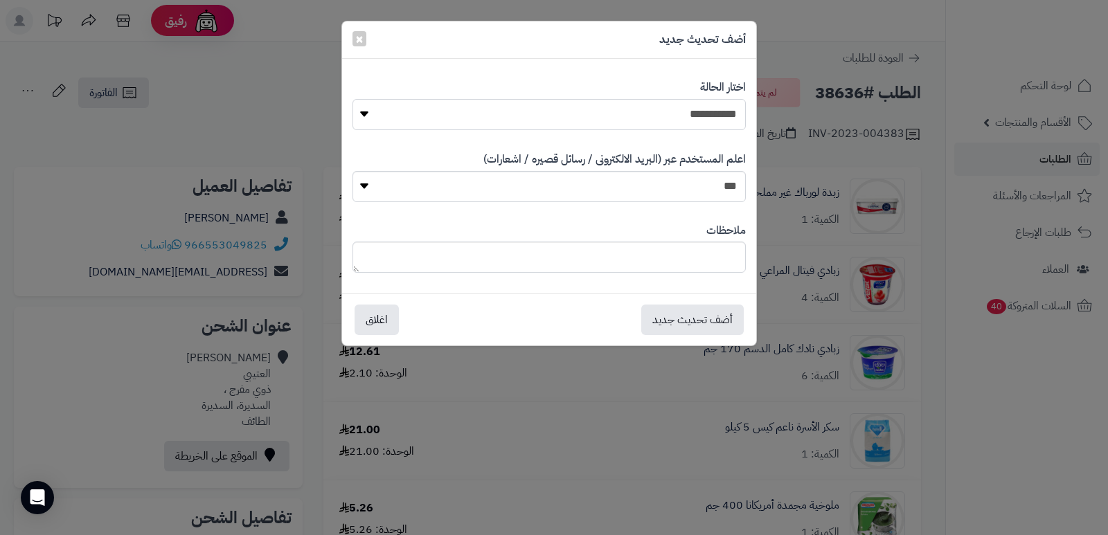
click at [689, 109] on select "**********" at bounding box center [548, 114] width 393 height 31
click at [352, 99] on select "**********" at bounding box center [548, 114] width 393 height 31
click at [711, 267] on textarea at bounding box center [548, 257] width 393 height 31
type textarea "****"
click at [677, 325] on button "أضف تحديث جديد" at bounding box center [692, 319] width 102 height 30
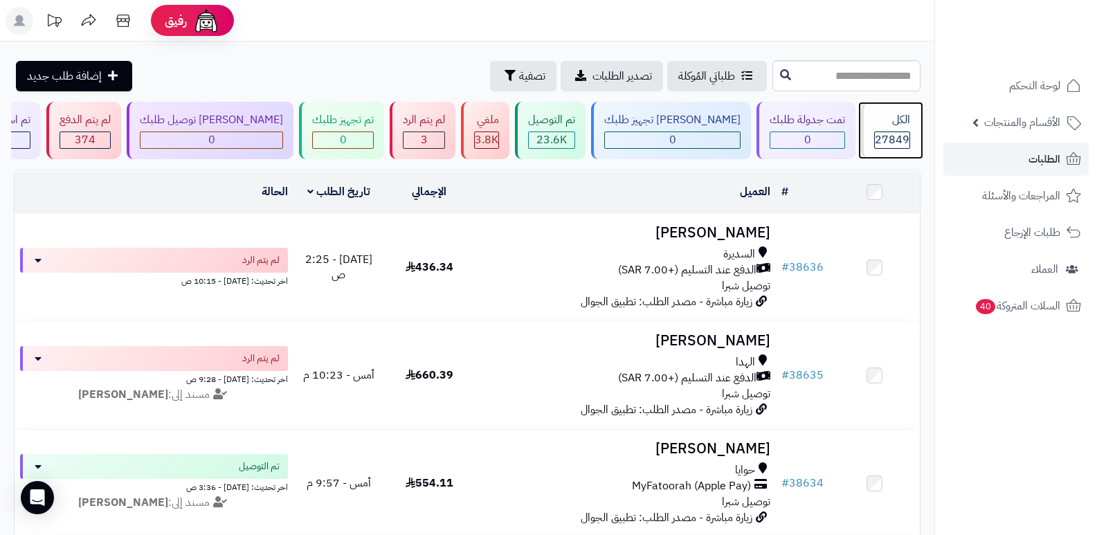
click at [875, 127] on div "الكل 27849" at bounding box center [891, 130] width 60 height 57
click at [874, 129] on div "الكل 27849" at bounding box center [891, 130] width 60 height 57
click at [875, 132] on div "27849" at bounding box center [892, 140] width 35 height 16
click at [887, 115] on div "الكل" at bounding box center [892, 120] width 36 height 16
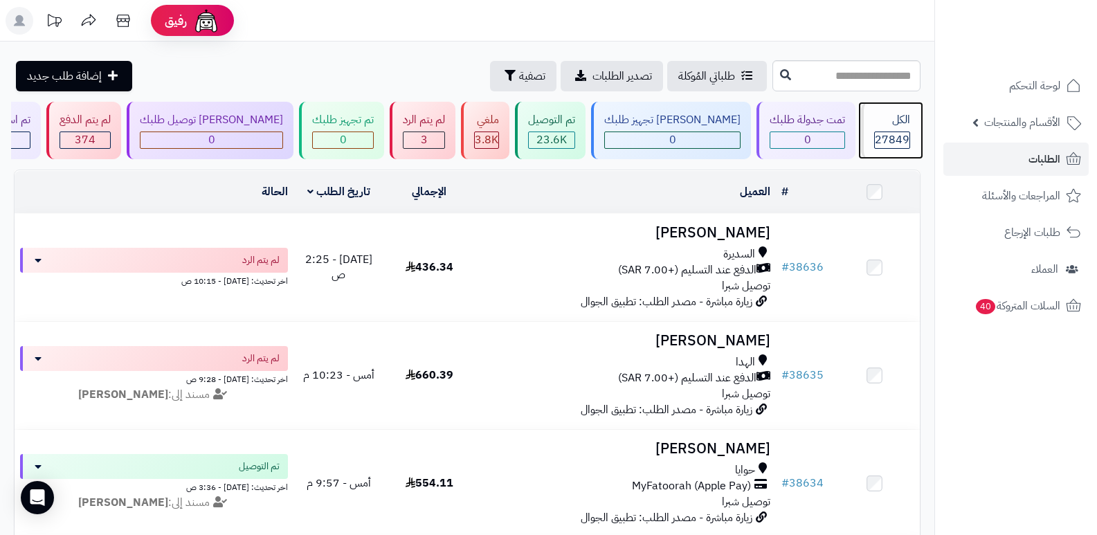
click at [899, 139] on span "27849" at bounding box center [892, 140] width 35 height 17
click at [894, 124] on div "الكل" at bounding box center [892, 120] width 36 height 16
click at [876, 126] on div "الكل" at bounding box center [892, 120] width 36 height 16
click at [895, 140] on span "27849" at bounding box center [892, 140] width 35 height 17
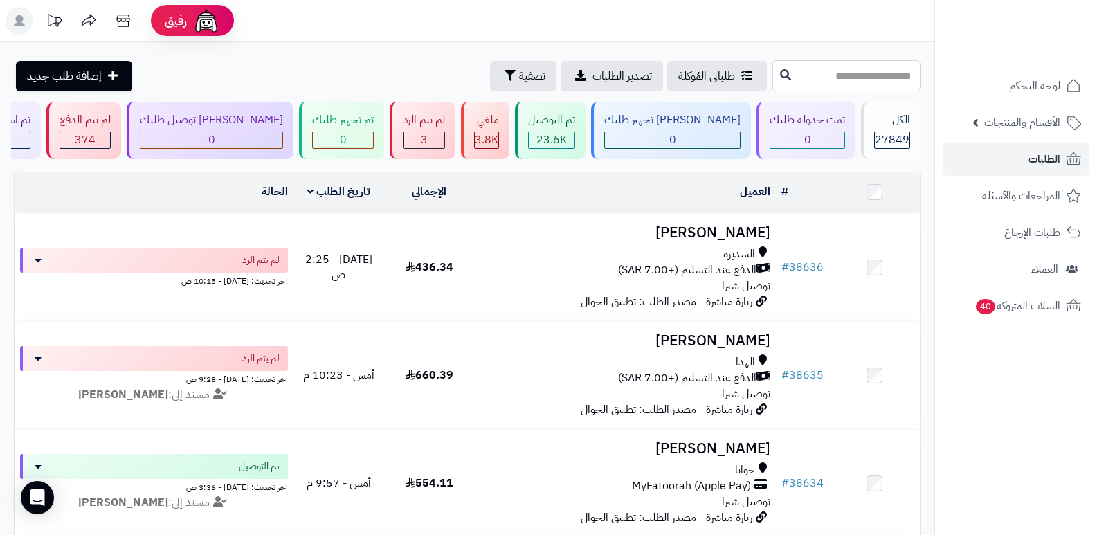
click at [887, 75] on input "text" at bounding box center [847, 75] width 148 height 31
type input "*****"
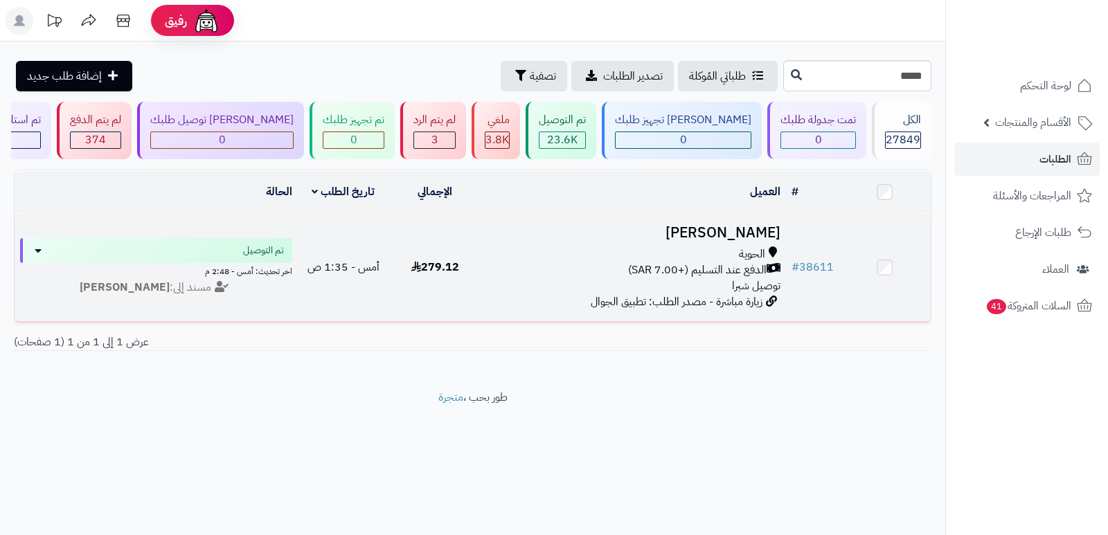
click at [724, 233] on h3 "[PERSON_NAME]" at bounding box center [633, 233] width 294 height 16
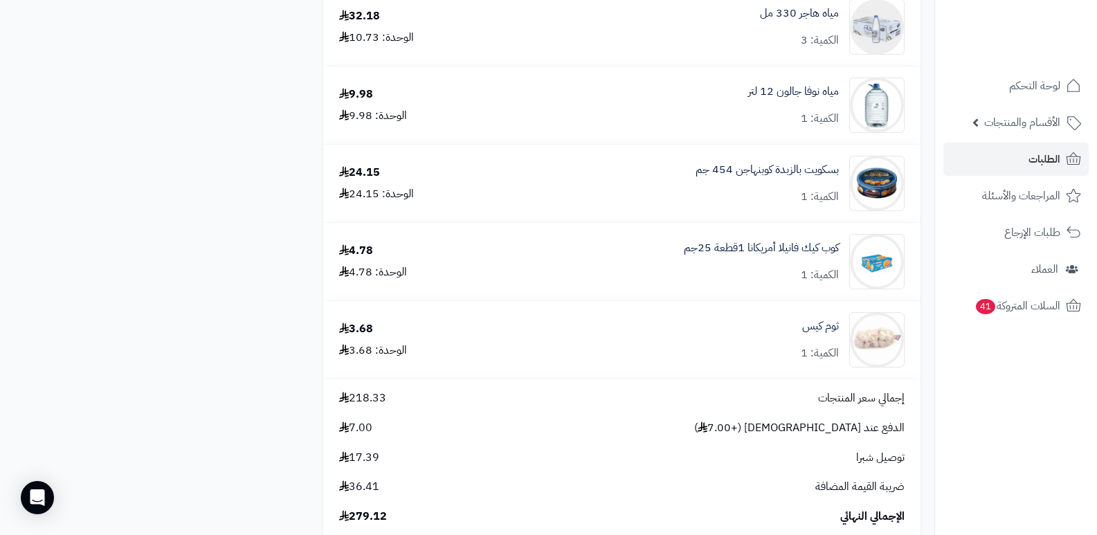
scroll to position [2215, 0]
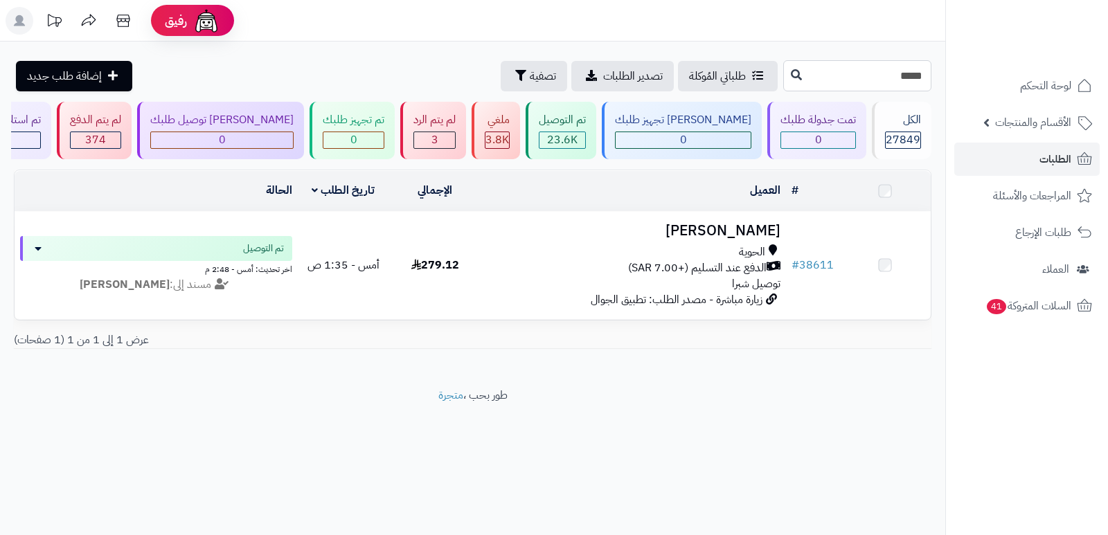
click at [868, 77] on input "*****" at bounding box center [857, 75] width 148 height 31
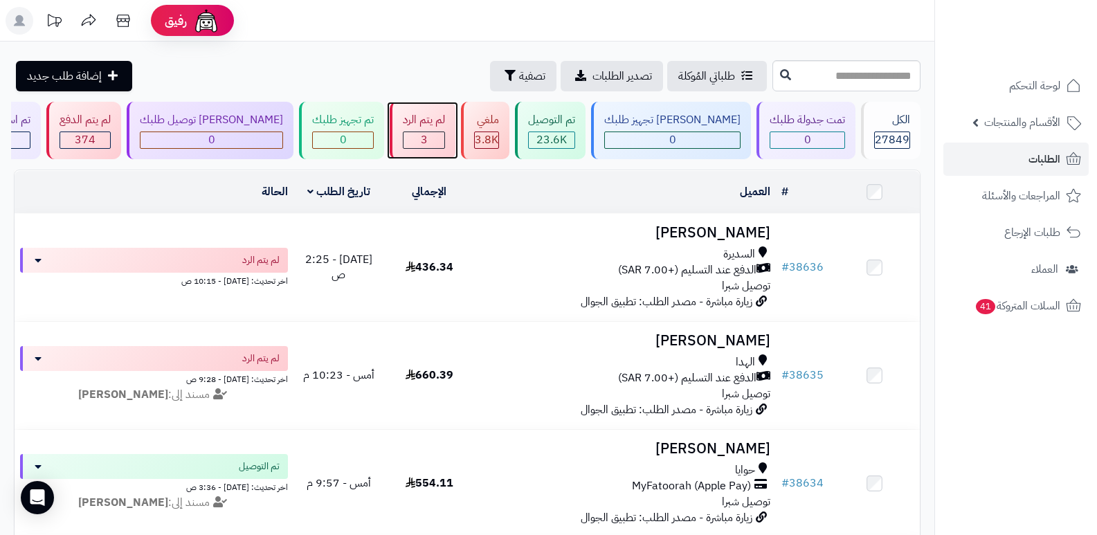
click at [455, 130] on div "لم يتم الرد 3" at bounding box center [423, 130] width 66 height 57
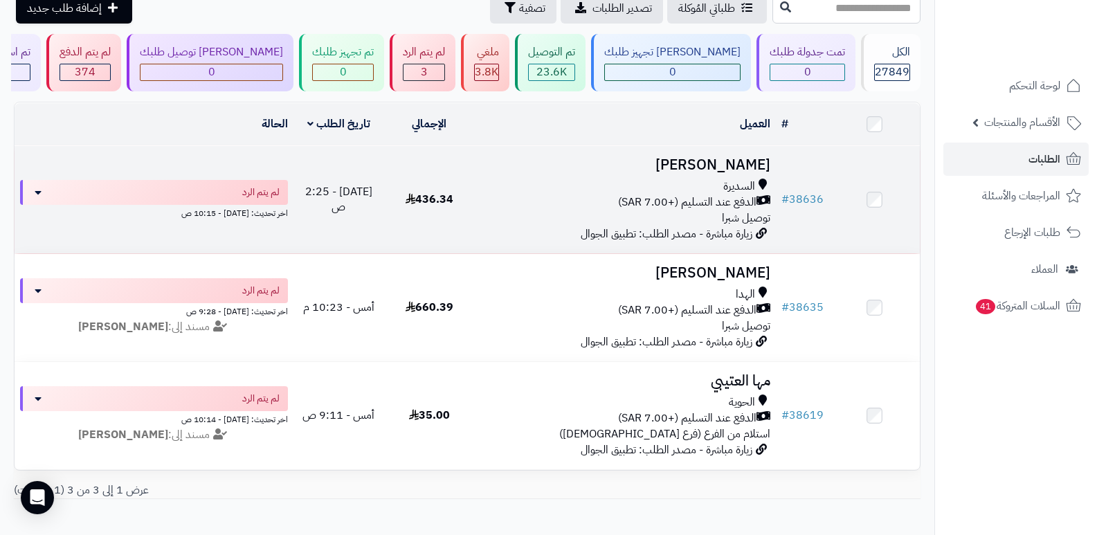
scroll to position [9, 0]
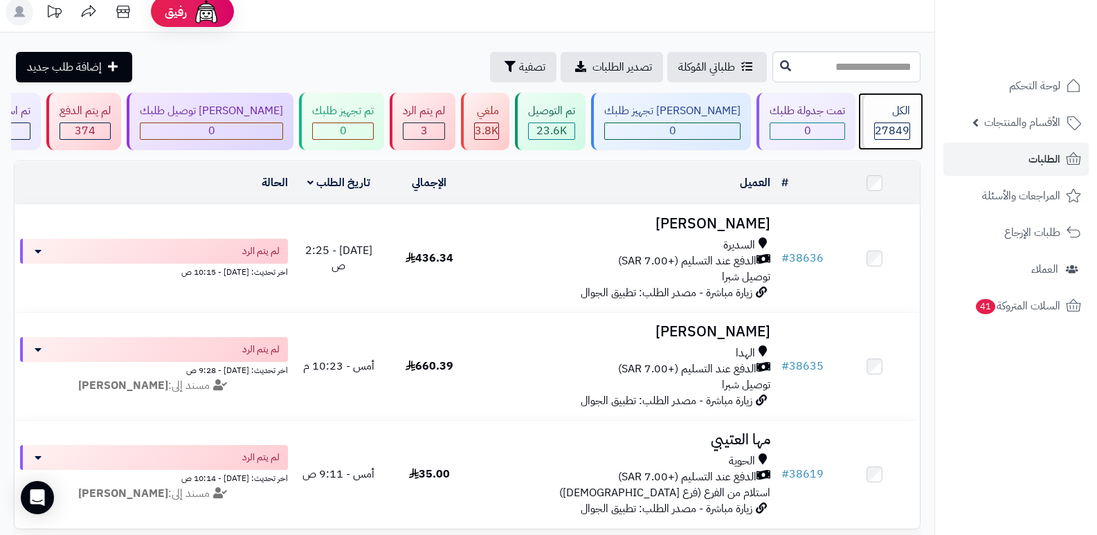
click at [883, 118] on div "الكل" at bounding box center [892, 111] width 36 height 16
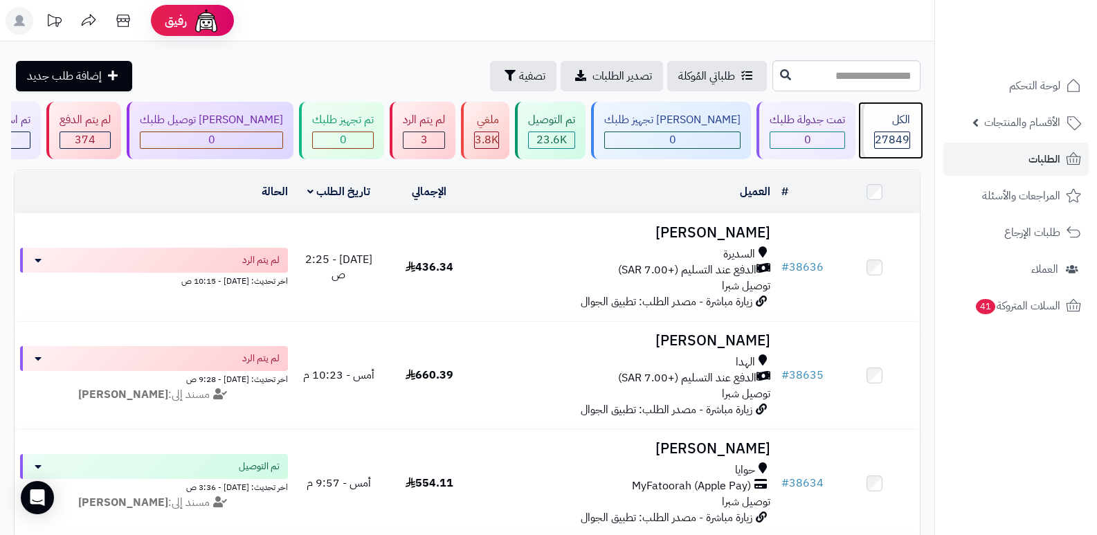
click at [883, 118] on div "الكل" at bounding box center [892, 120] width 36 height 16
click at [887, 130] on div "الكل 27849" at bounding box center [891, 130] width 60 height 57
click at [883, 125] on div "الكل" at bounding box center [892, 120] width 36 height 16
click at [875, 142] on div "27849" at bounding box center [892, 140] width 35 height 16
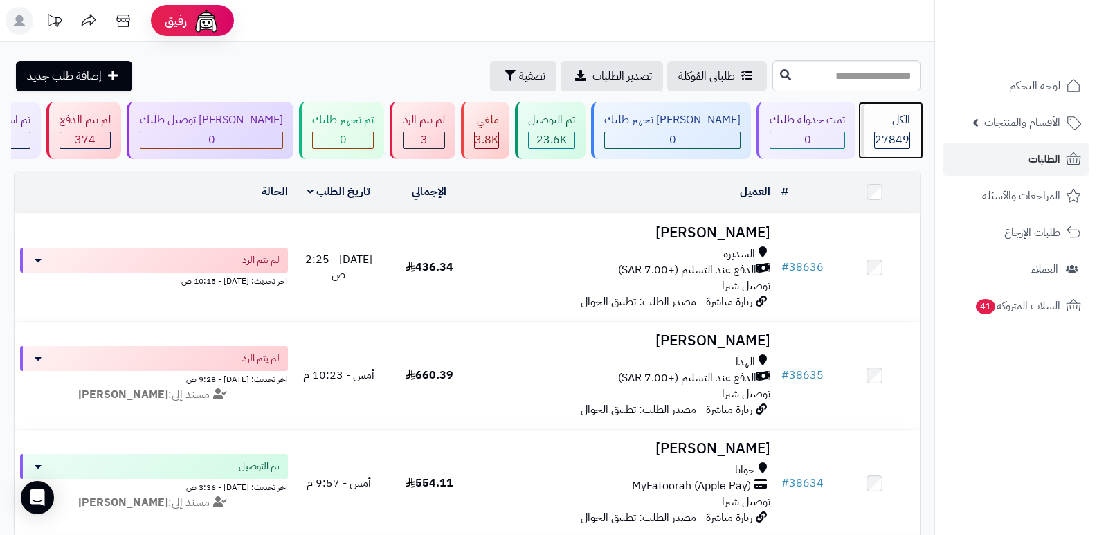
click at [875, 130] on div "الكل 27849" at bounding box center [891, 130] width 60 height 57
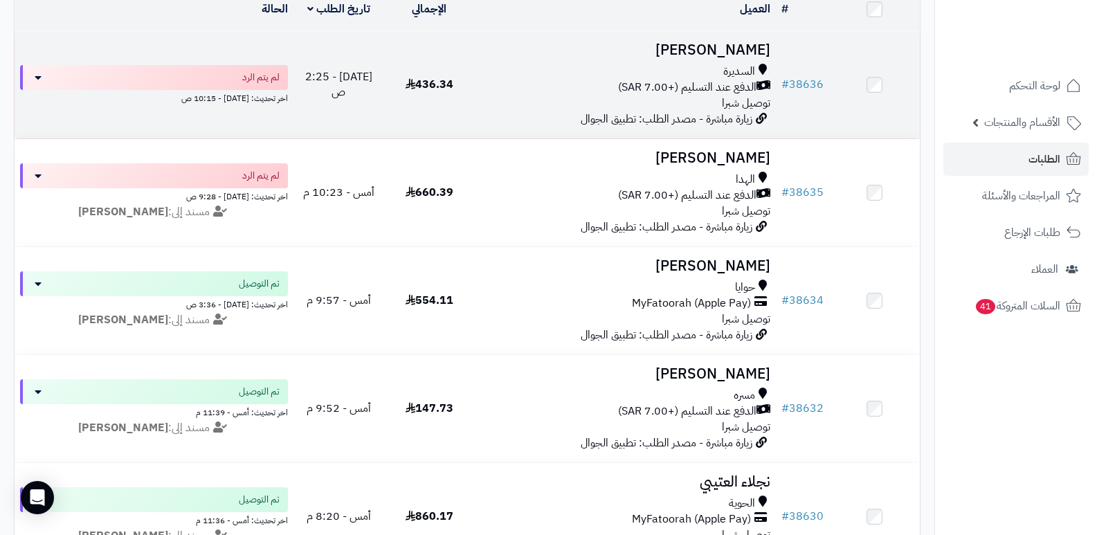
scroll to position [208, 0]
